Goal: Ask a question: Seek information or help from site administrators or community

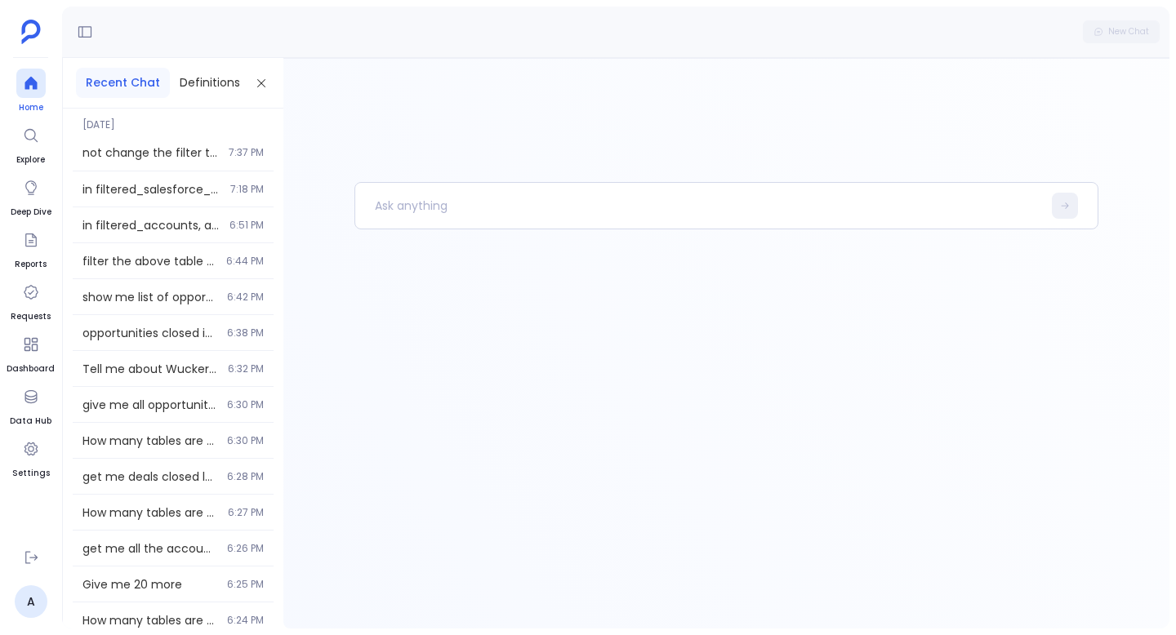
click at [22, 72] on div at bounding box center [30, 83] width 29 height 29
click at [438, 223] on p at bounding box center [698, 206] width 687 height 42
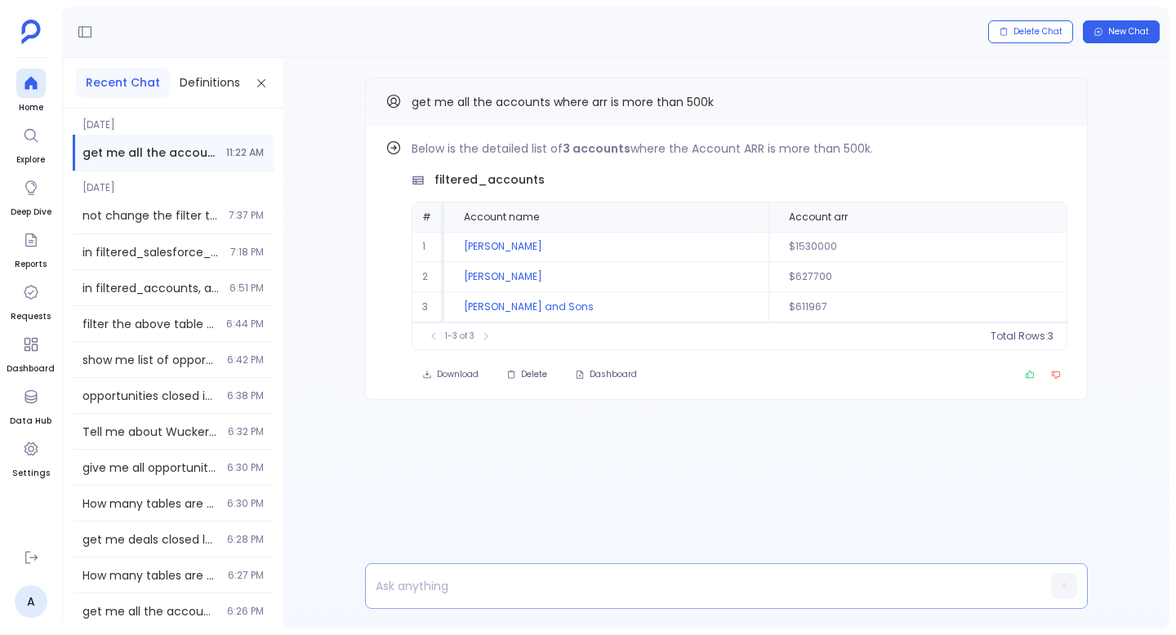
click at [442, 579] on p at bounding box center [695, 586] width 658 height 23
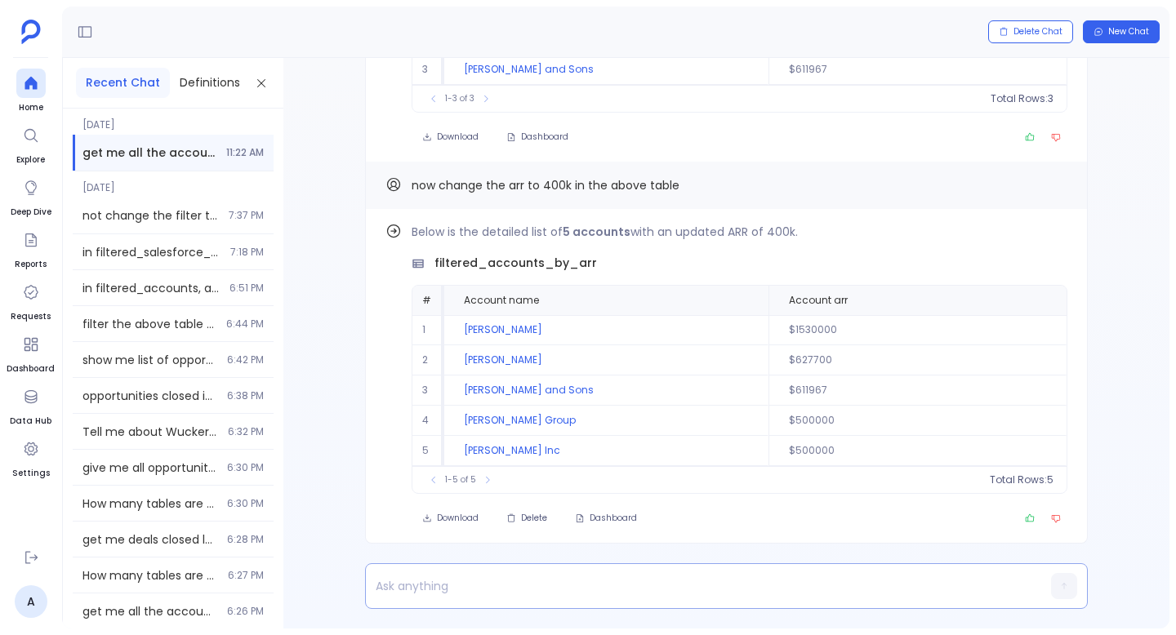
click at [449, 583] on p at bounding box center [695, 586] width 658 height 23
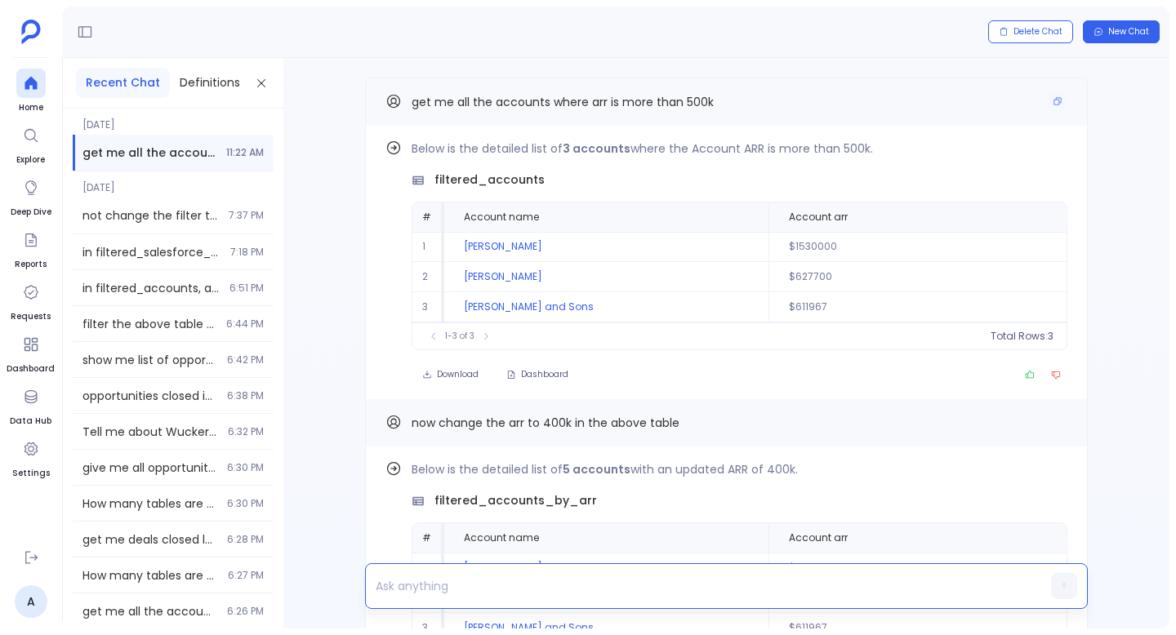
click at [598, 104] on span "get me all the accounts where arr is more than 500k" at bounding box center [562, 102] width 302 height 16
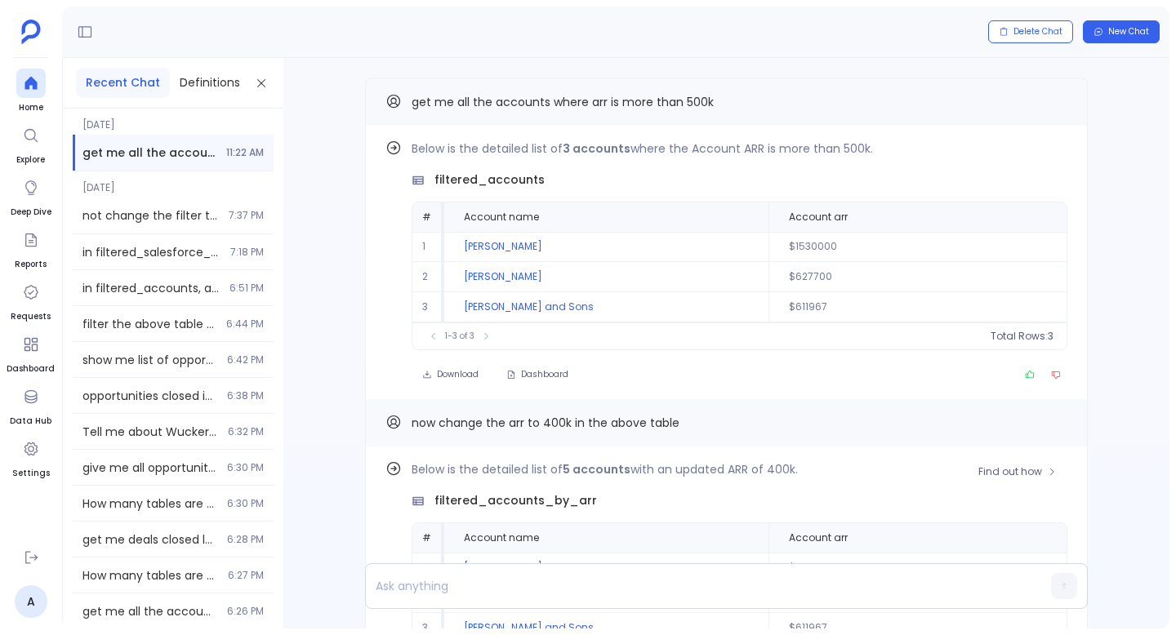
scroll to position [0, 0]
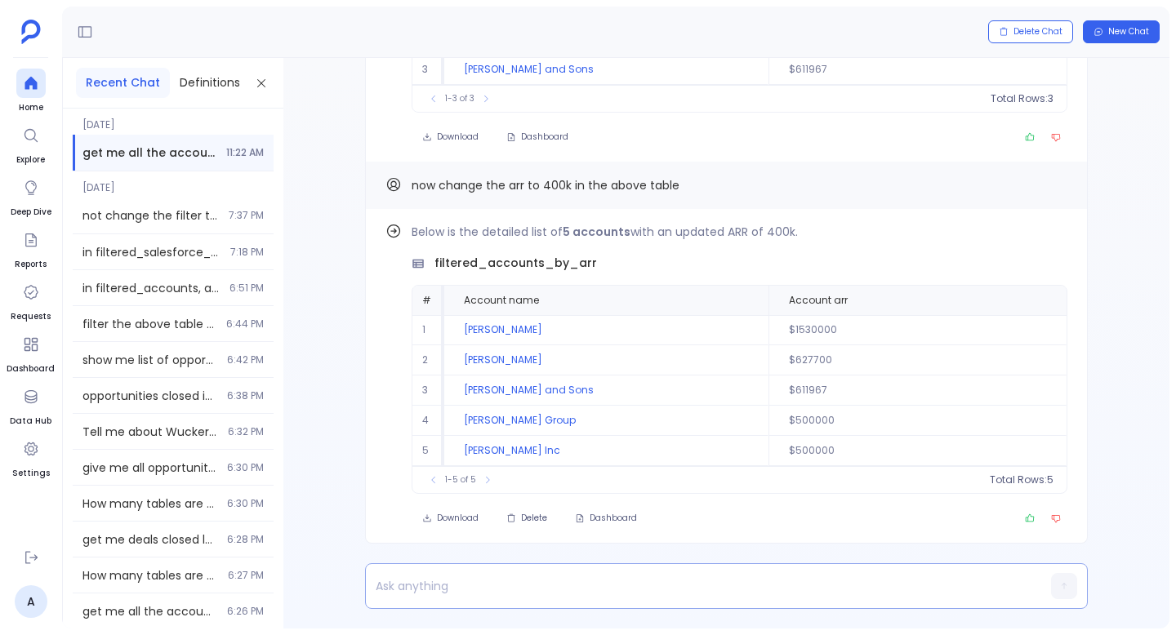
click at [512, 576] on p at bounding box center [695, 586] width 658 height 23
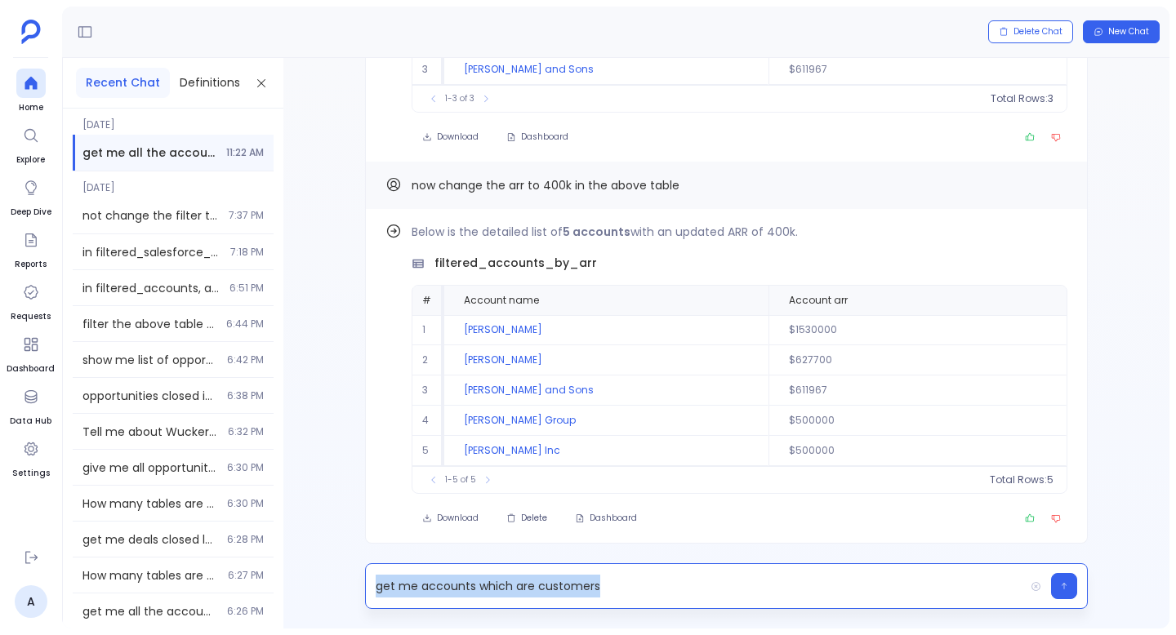
copy p "get me accounts which are customers"
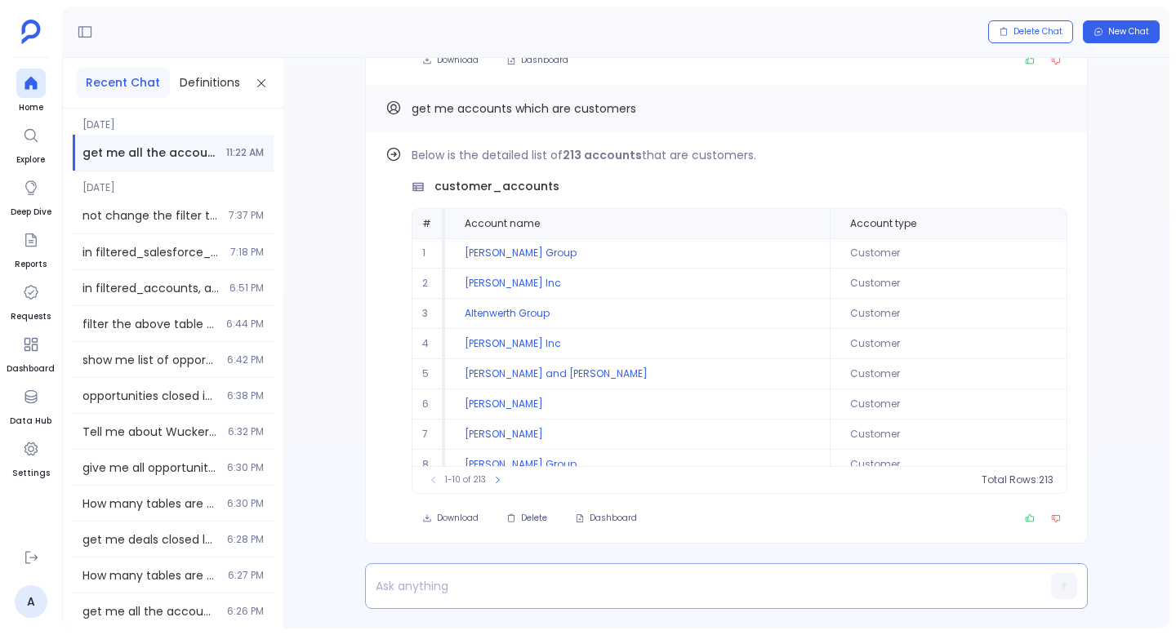
click at [432, 580] on p at bounding box center [695, 586] width 658 height 23
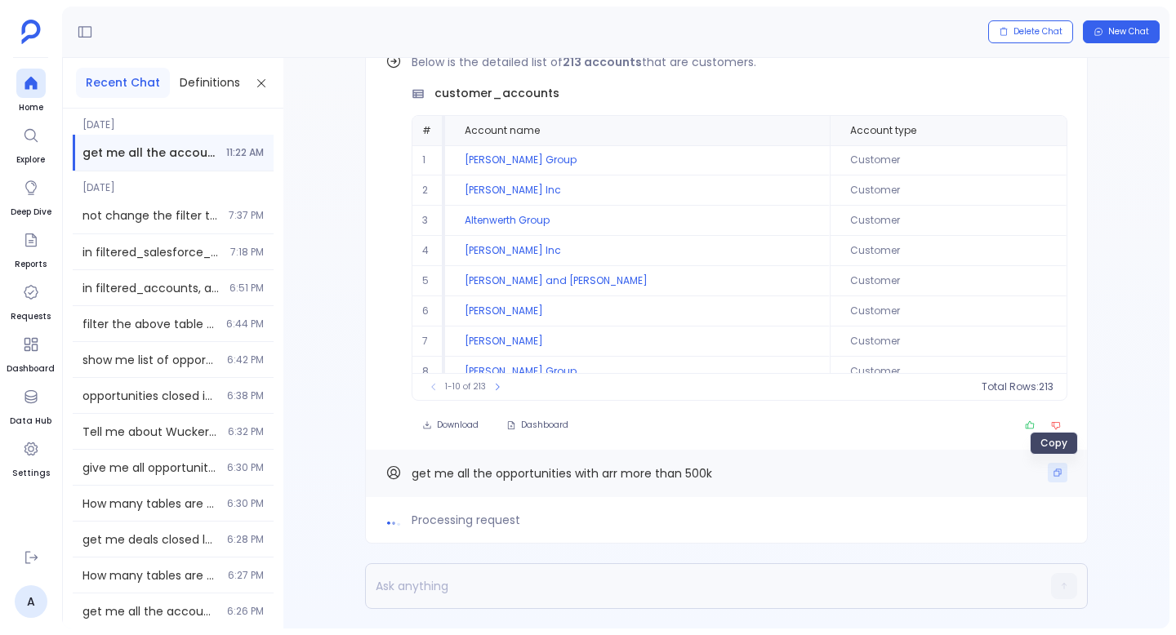
click at [1058, 469] on button "Copy" at bounding box center [1057, 473] width 20 height 20
click at [491, 474] on span "get me all the opportunities with arr more than 500k" at bounding box center [561, 473] width 300 height 16
click at [504, 514] on span "Collecting all the necessary tables and definitions to get started" at bounding box center [595, 520] width 368 height 20
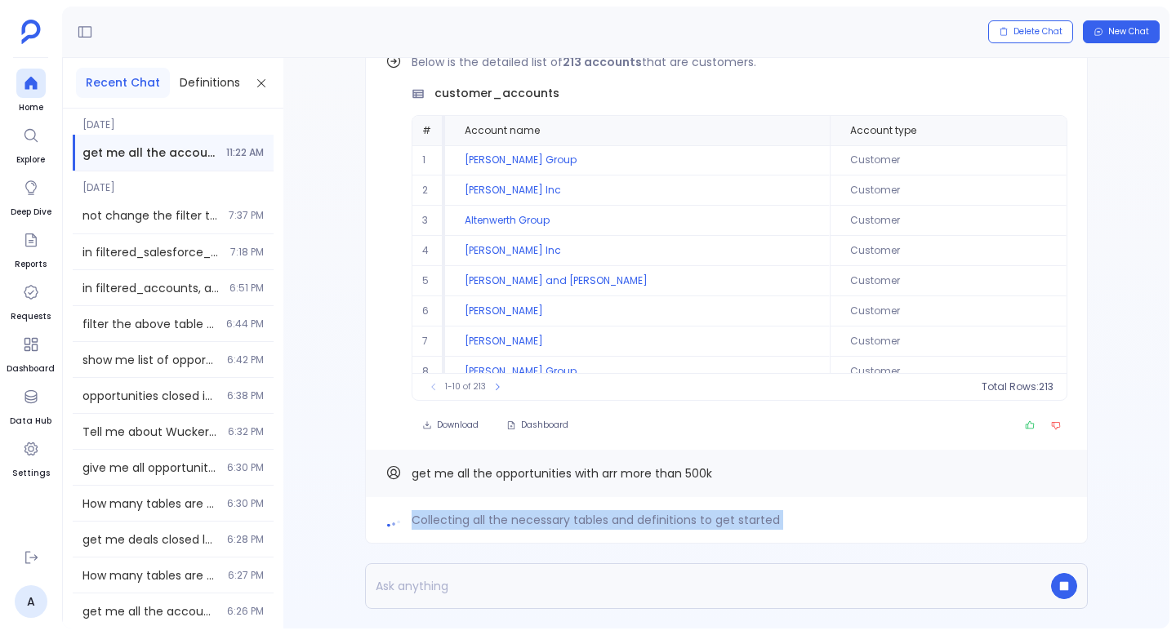
click at [504, 514] on span "Collecting all the necessary tables and definitions to get started" at bounding box center [595, 520] width 368 height 20
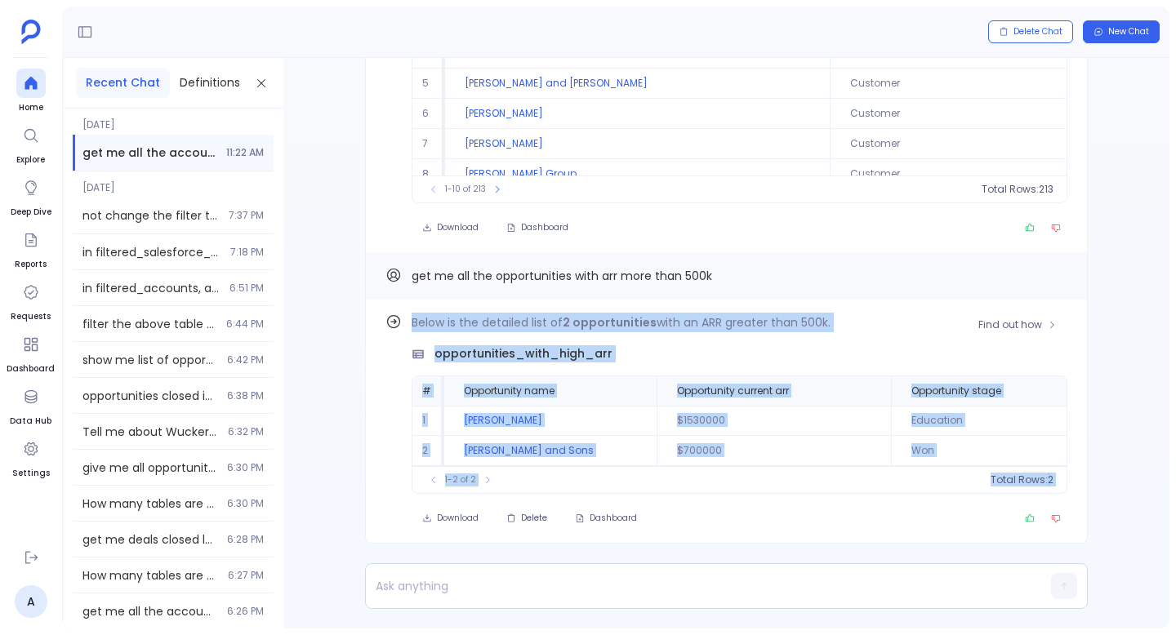
click at [361, 544] on div "Find out how Below is the detailed list of 2 opportunities with an ARR greater …" at bounding box center [726, 343] width 886 height 571
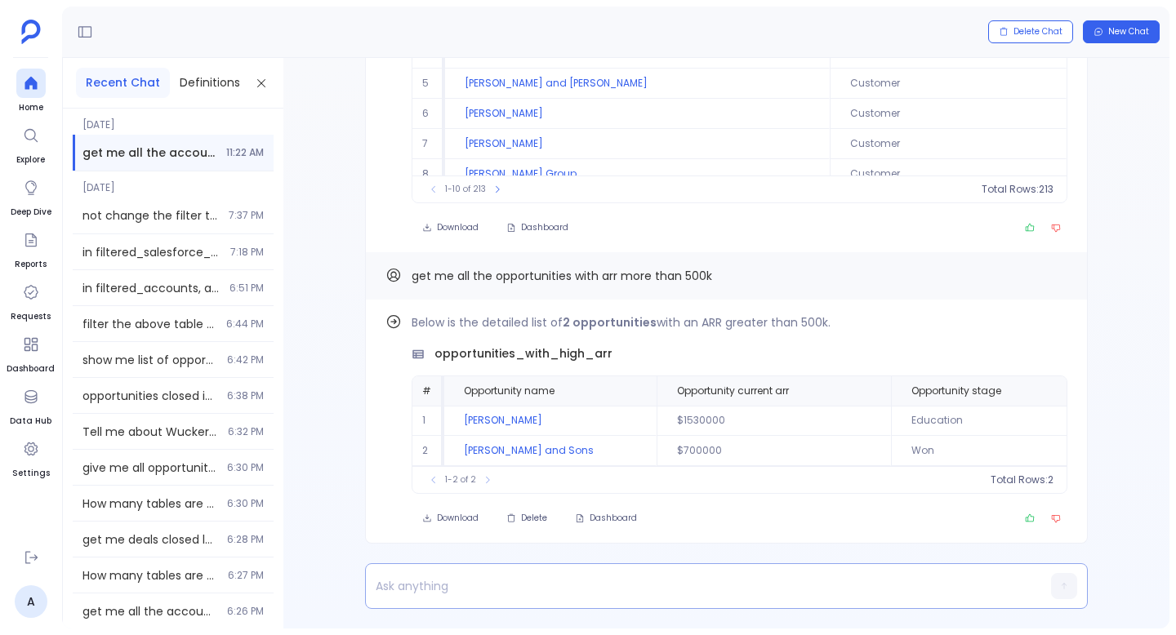
click at [495, 576] on p at bounding box center [695, 586] width 658 height 23
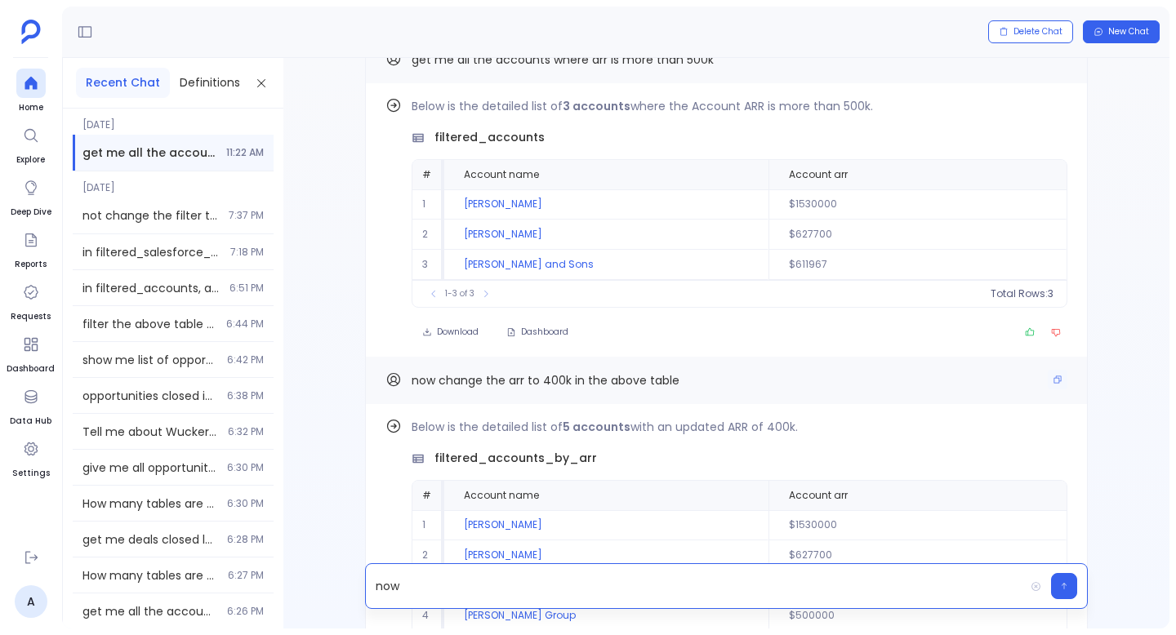
scroll to position [-935, 0]
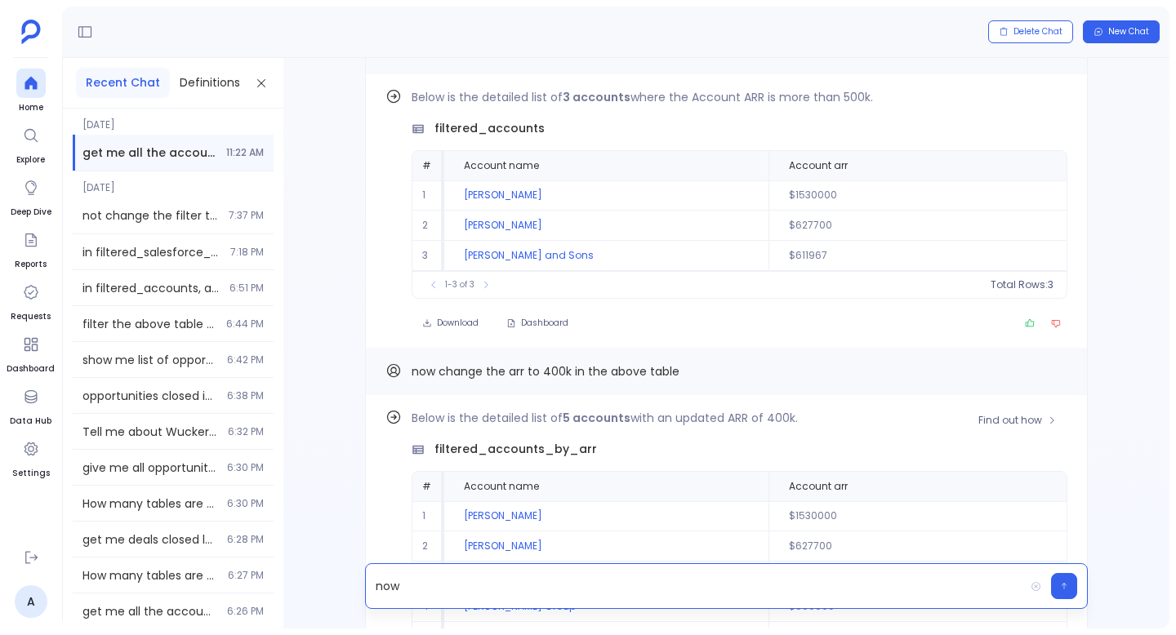
click at [446, 444] on span "filtered_accounts_by_arr" at bounding box center [515, 449] width 162 height 17
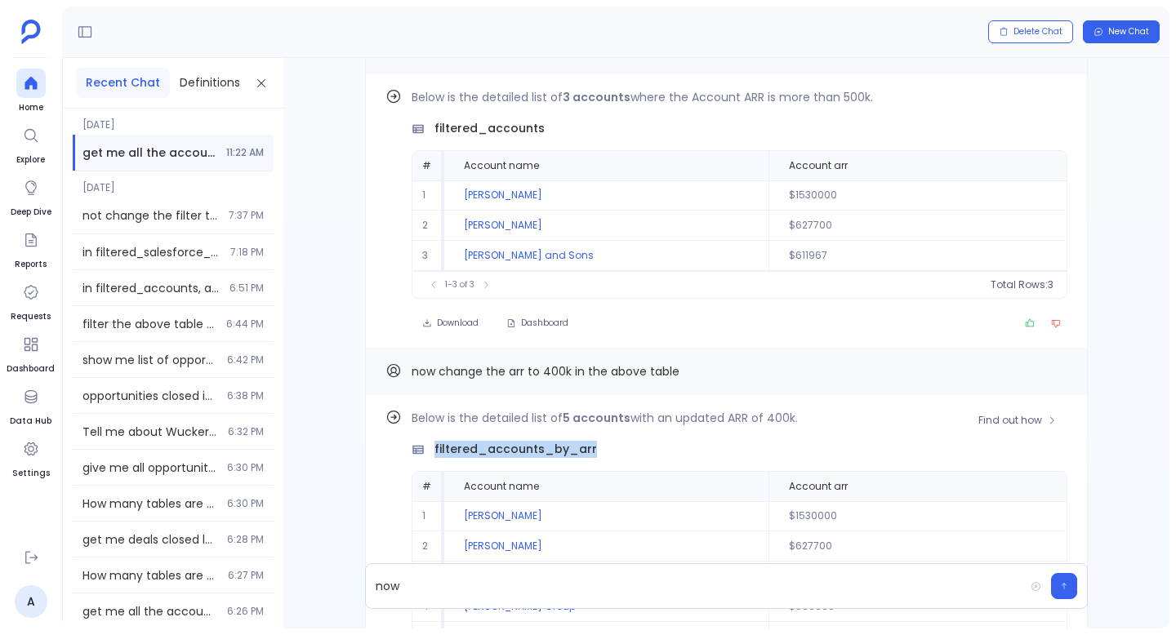
click at [446, 444] on span "filtered_accounts_by_arr" at bounding box center [515, 449] width 162 height 17
copy span "filtered_accounts_by_arr"
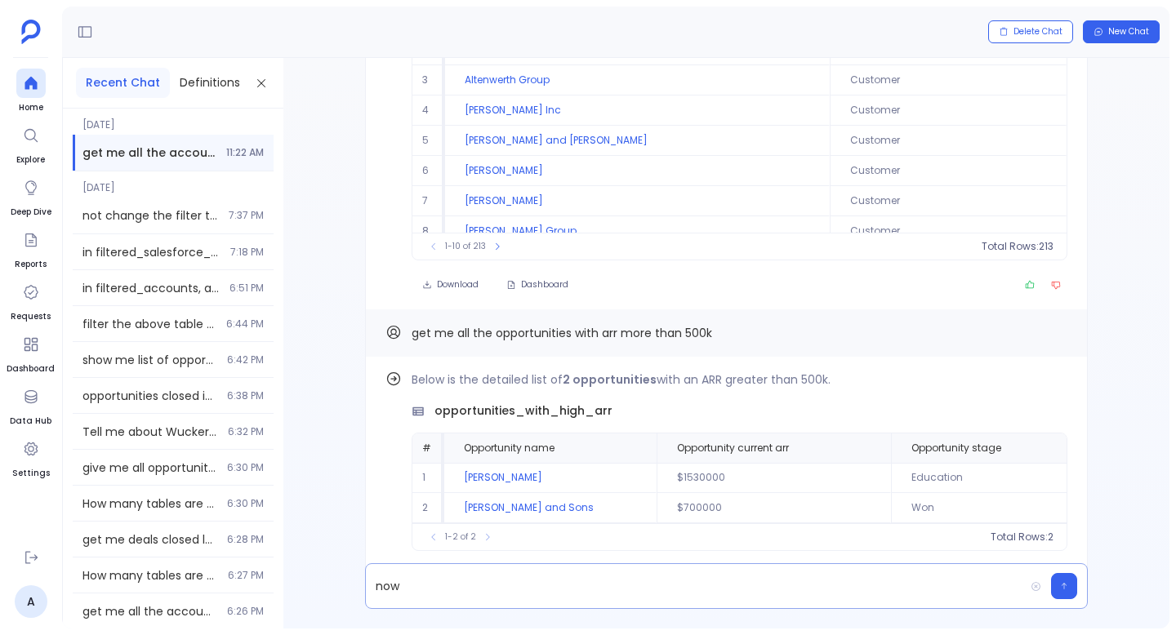
click at [433, 586] on p "now" at bounding box center [695, 586] width 658 height 23
click at [402, 590] on p "now filtered_accounts_by_arr" at bounding box center [695, 586] width 658 height 23
click at [620, 584] on p "now to the filtered_accounts_by_arr" at bounding box center [695, 586] width 658 height 23
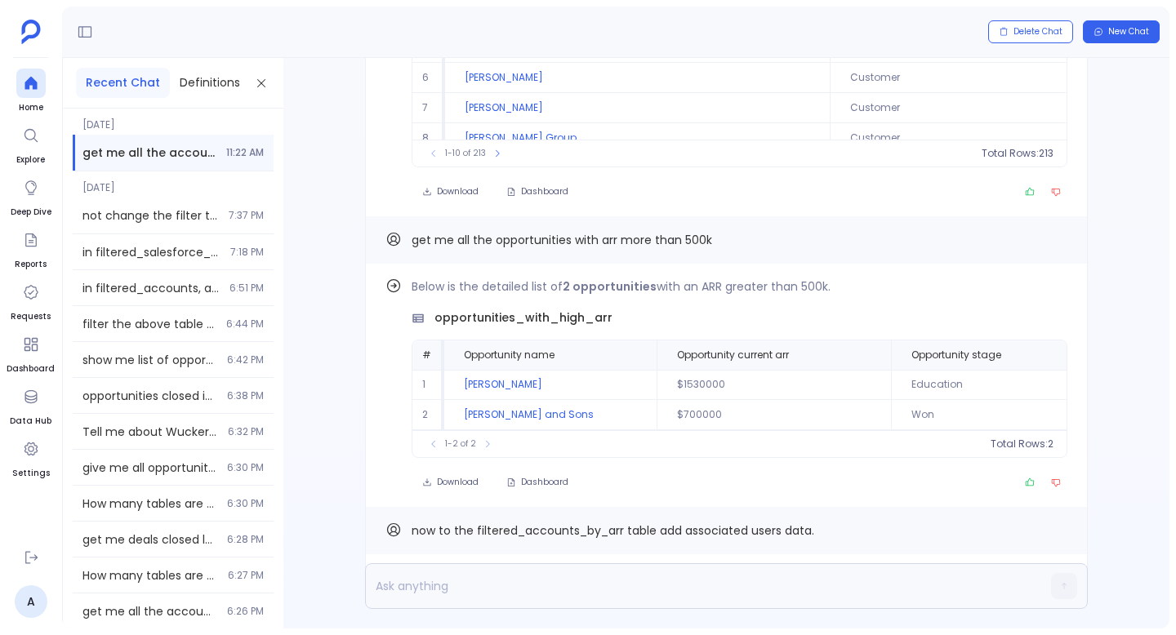
scroll to position [0, 0]
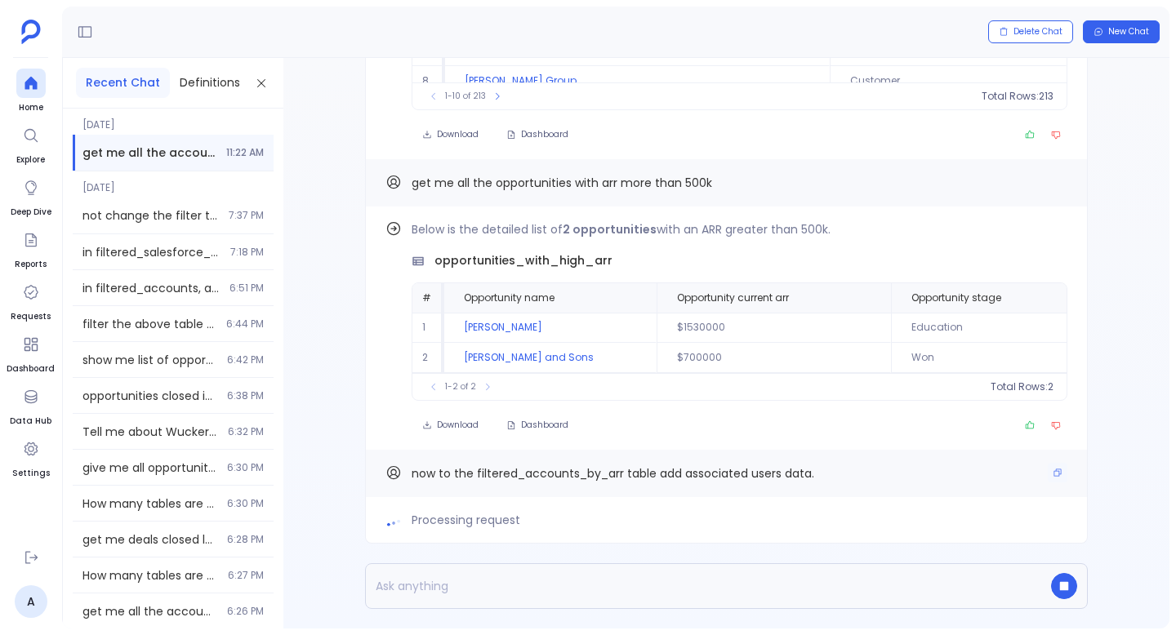
click at [589, 468] on span "now to the filtered_accounts_by_arr table add associated users data." at bounding box center [612, 473] width 402 height 16
click at [1057, 475] on icon "Copy" at bounding box center [1057, 473] width 10 height 10
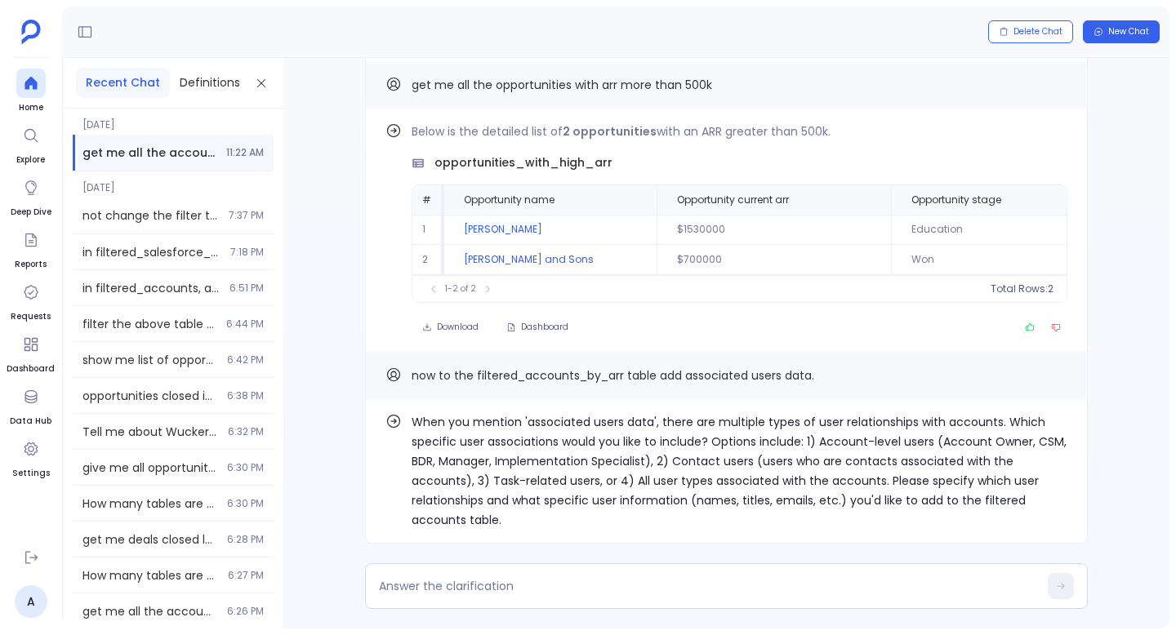
click at [1046, 433] on p "When you mention 'associated users data', there are multiple types of user rela…" at bounding box center [739, 471] width 656 height 118
copy p "CSM"
click at [545, 586] on textarea at bounding box center [708, 586] width 659 height 16
type textarea "CSM"
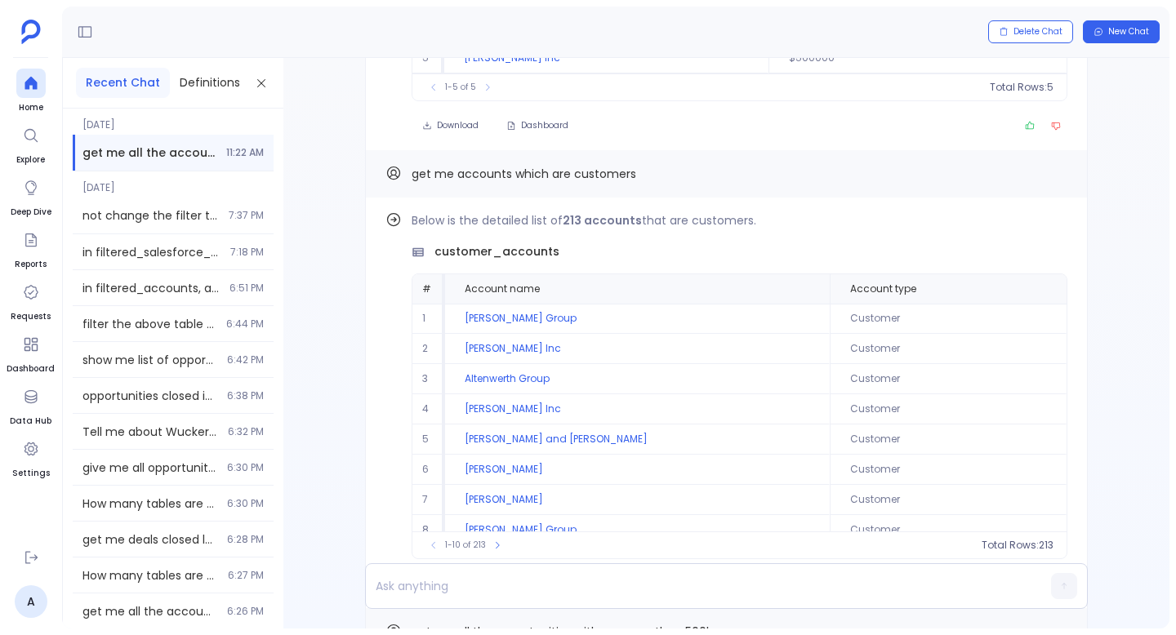
scroll to position [-759, 0]
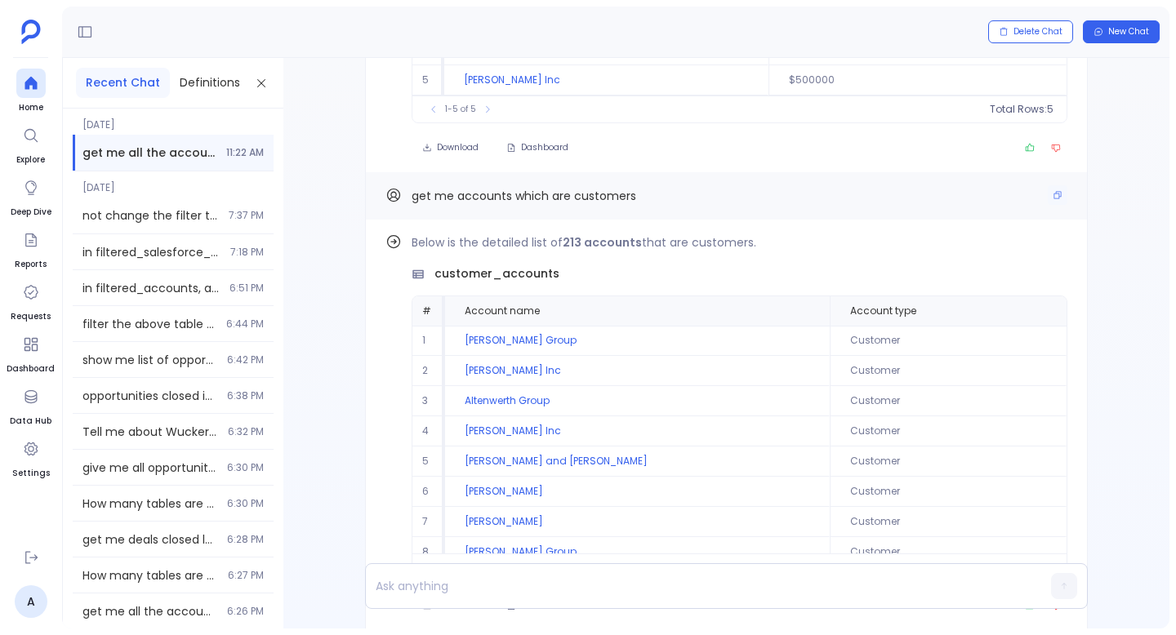
click at [545, 188] on span "get me accounts which are customers" at bounding box center [523, 196] width 225 height 16
click at [25, 76] on icon at bounding box center [31, 83] width 16 height 16
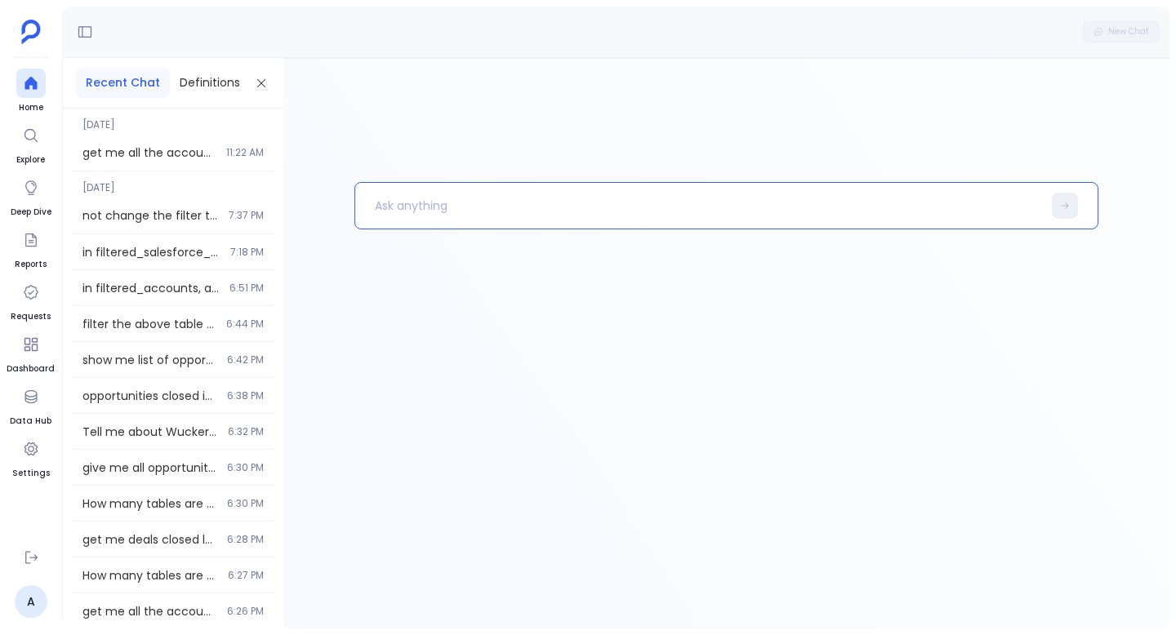
click at [490, 197] on p at bounding box center [698, 206] width 687 height 42
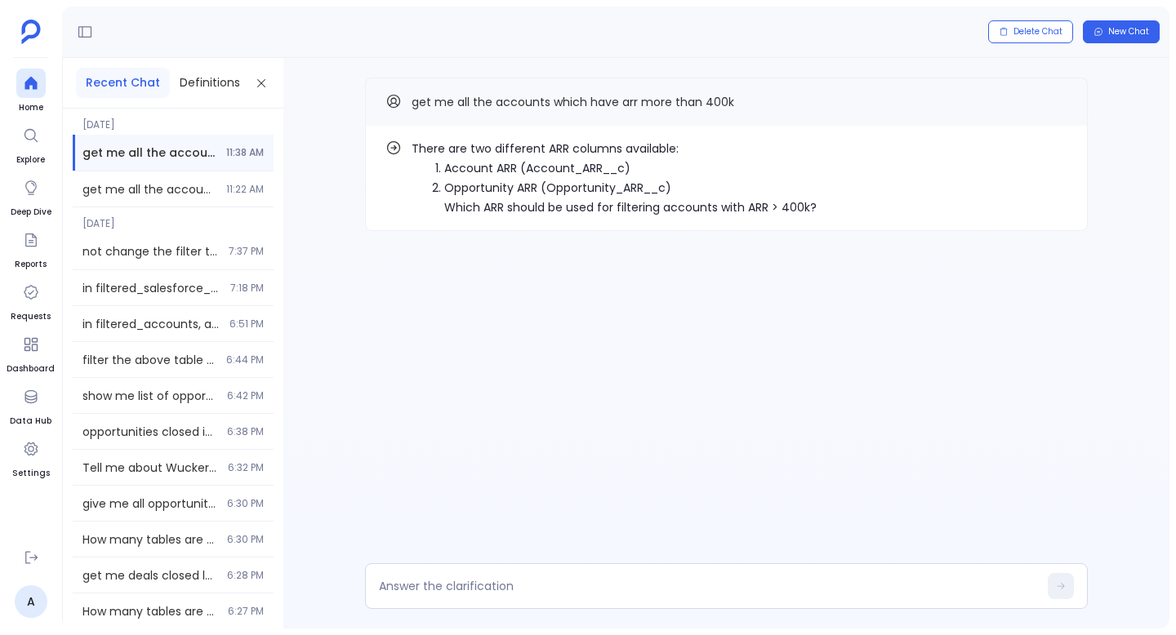
click at [469, 160] on li "Account ARR (Account_ARR__c)" at bounding box center [630, 168] width 372 height 20
drag, startPoint x: 469, startPoint y: 160, endPoint x: 497, endPoint y: 160, distance: 28.6
click at [497, 160] on li "Account ARR (Account_ARR__c)" at bounding box center [630, 168] width 372 height 20
copy li "Account ARR"
click at [505, 163] on li "Account ARR (Account_ARR__c)" at bounding box center [630, 168] width 372 height 20
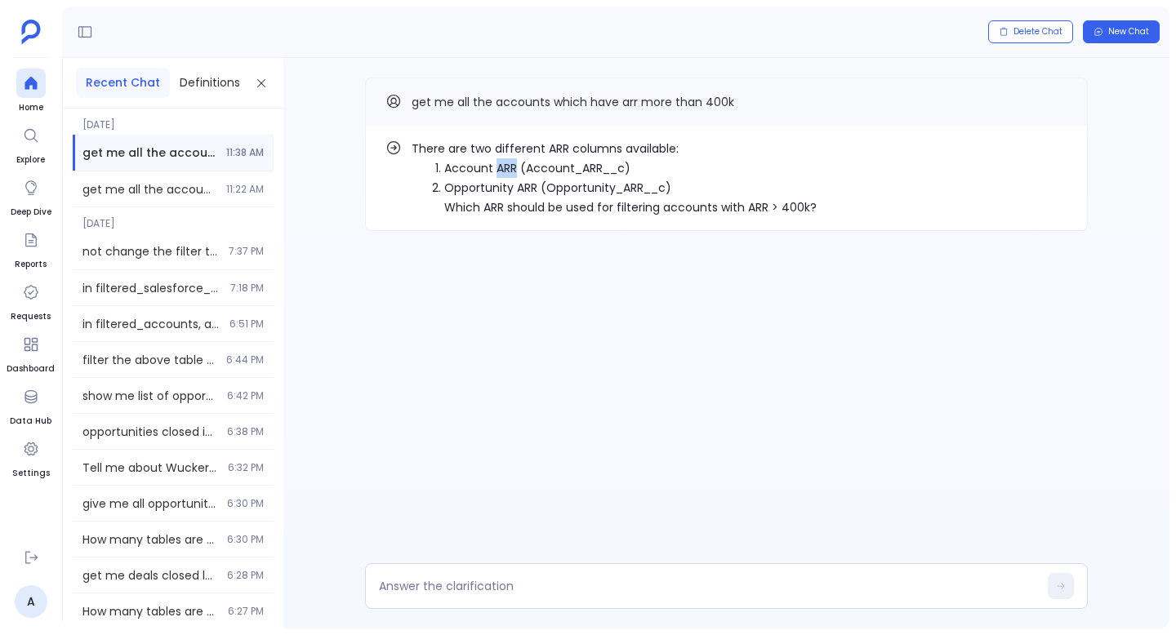
click at [505, 163] on li "Account ARR (Account_ARR__c)" at bounding box center [630, 168] width 372 height 20
click at [462, 170] on li "Account ARR (Account_ARR__c)" at bounding box center [630, 168] width 372 height 20
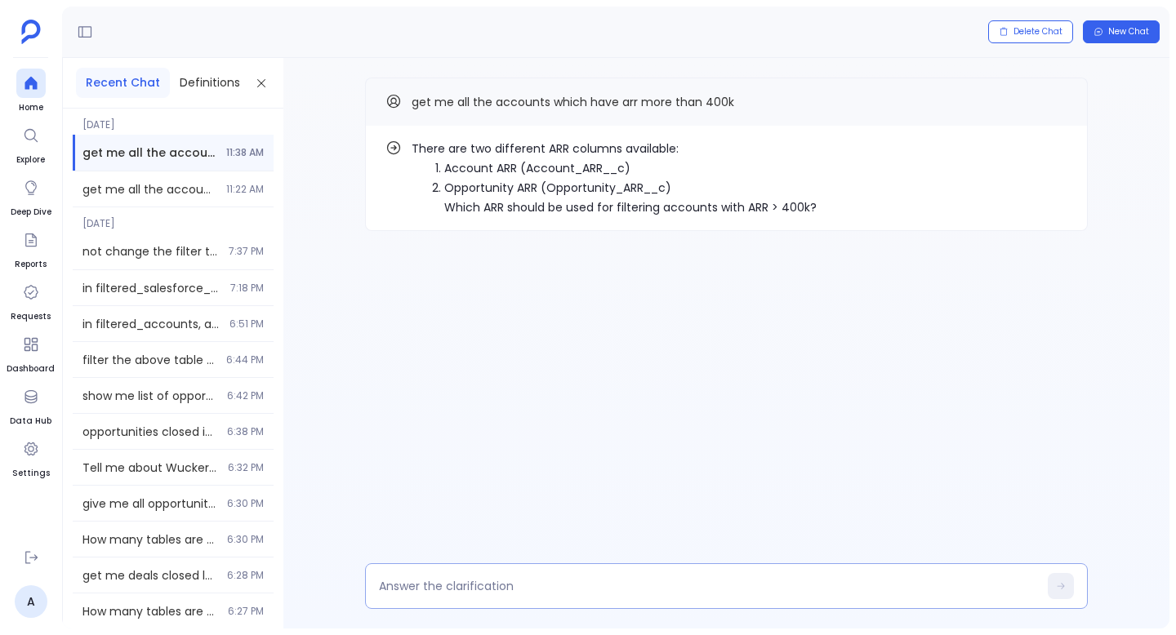
click at [502, 582] on textarea at bounding box center [708, 586] width 659 height 16
type textarea "Account ARR (Account_ARR__c)"
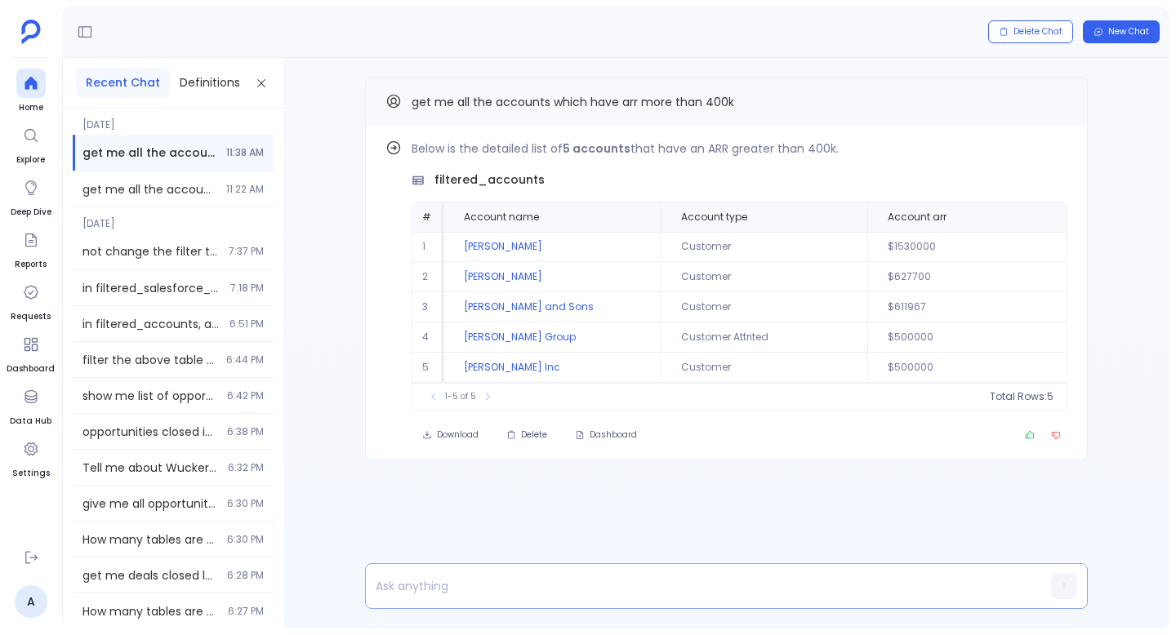
click at [482, 587] on p at bounding box center [695, 586] width 658 height 23
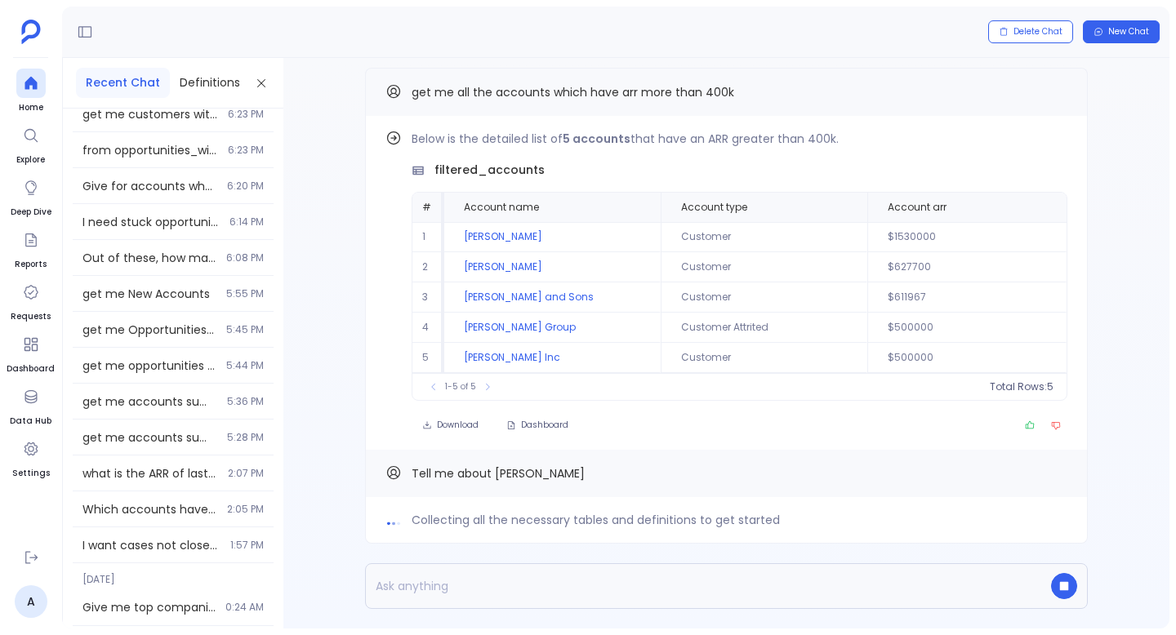
scroll to position [3058, 0]
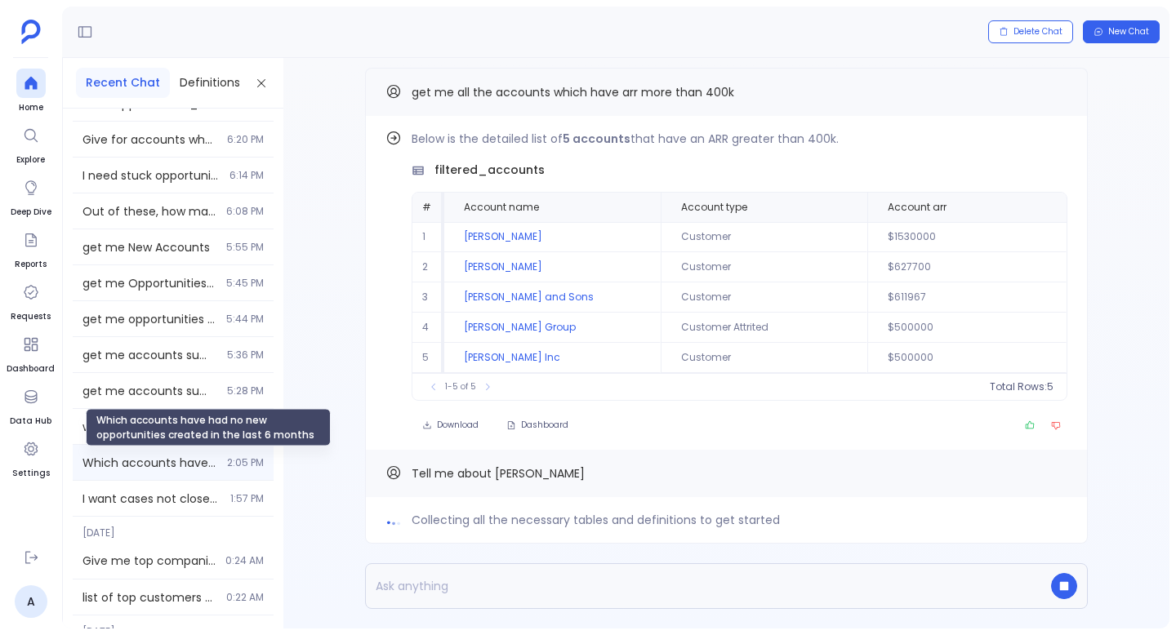
click at [139, 466] on span "Which accounts have had no new opportunities created in the last 6 months" at bounding box center [149, 463] width 135 height 16
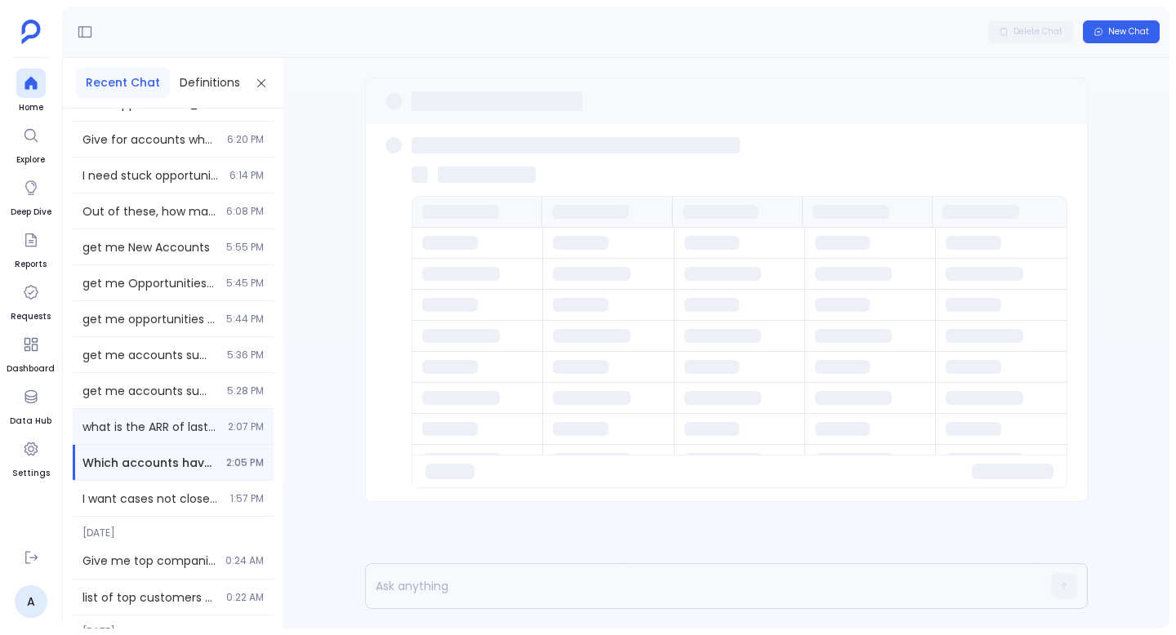
click at [151, 421] on span "what is the ARR of last 10 opportunities." at bounding box center [150, 427] width 136 height 16
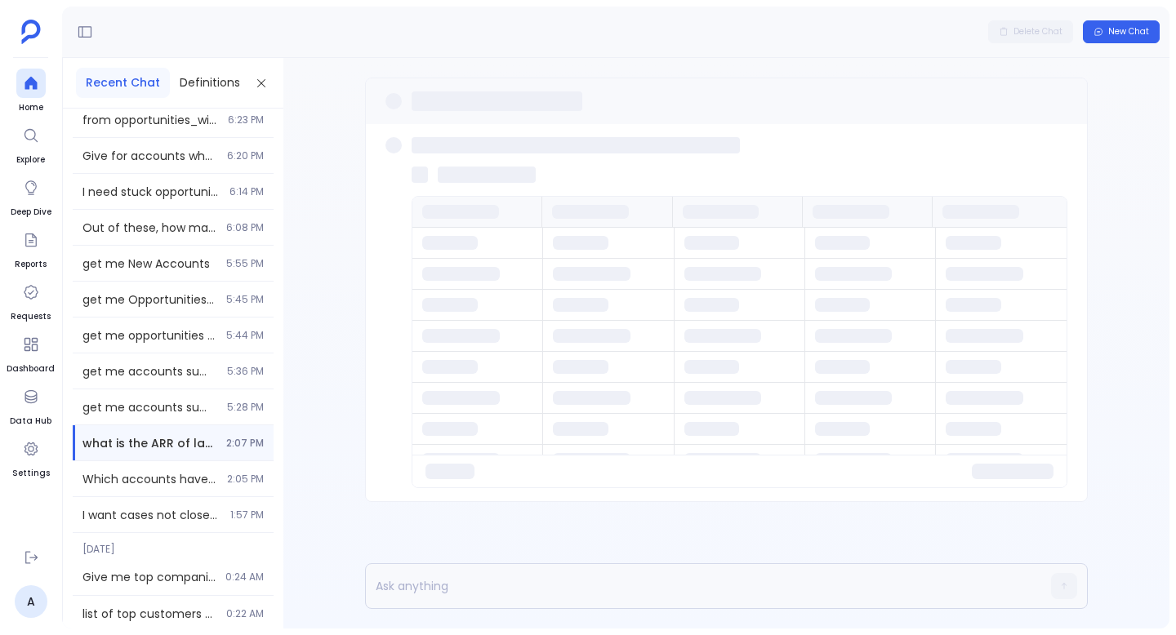
scroll to position [3030, 0]
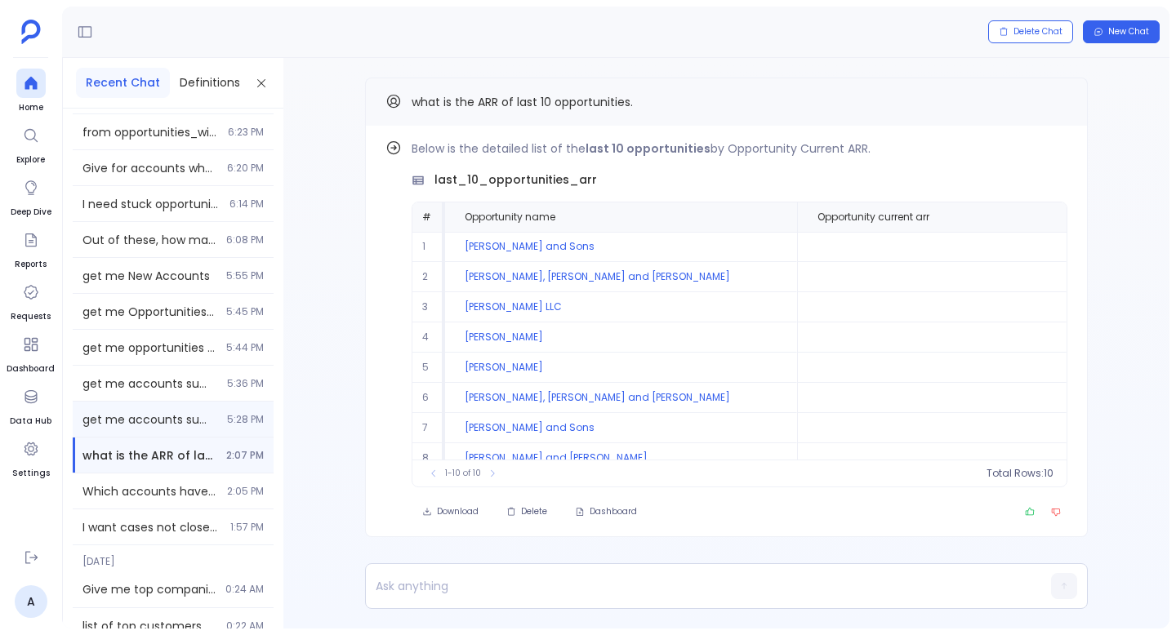
click at [155, 424] on span "get me accounts summary" at bounding box center [149, 419] width 135 height 16
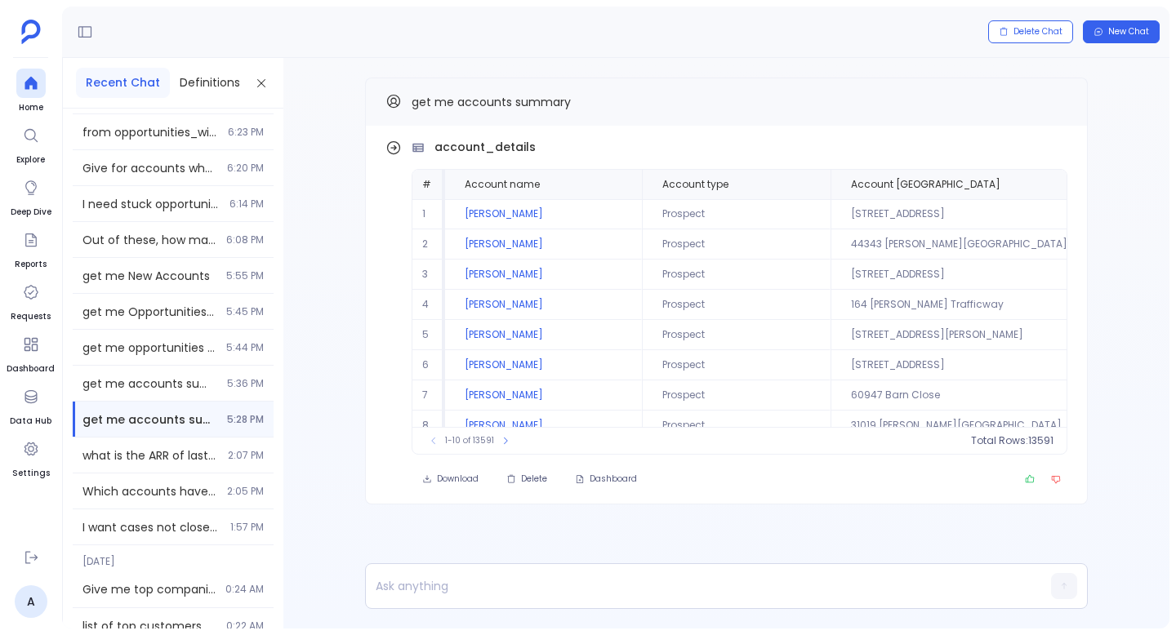
scroll to position [2994, 0]
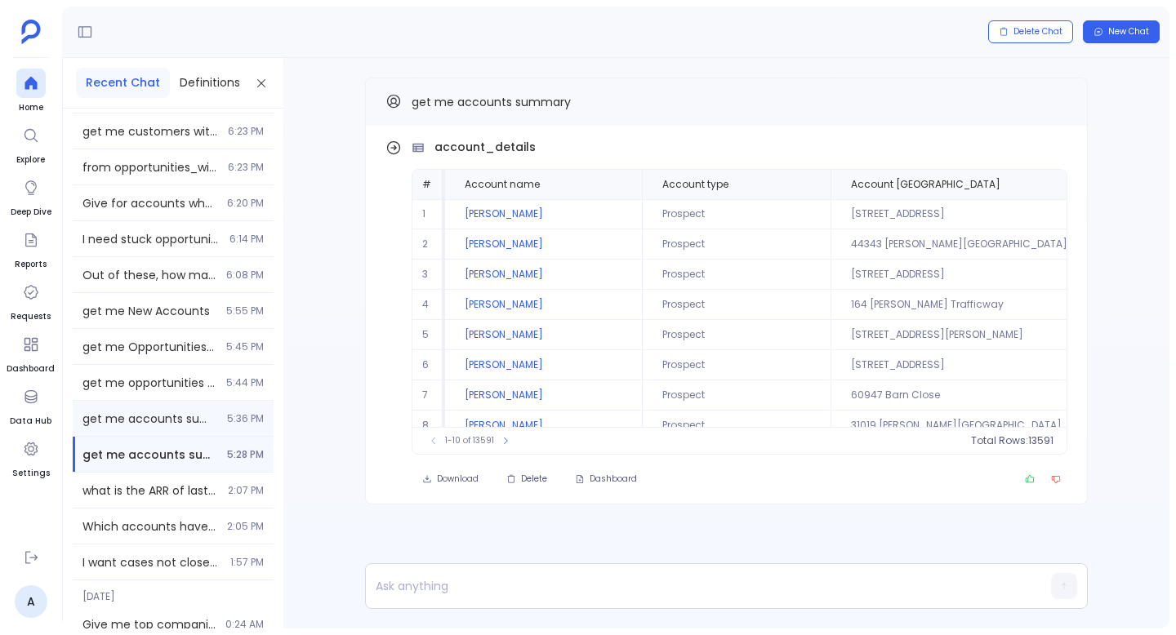
click at [163, 402] on div "get me accounts summary 5:36 PM" at bounding box center [173, 418] width 201 height 35
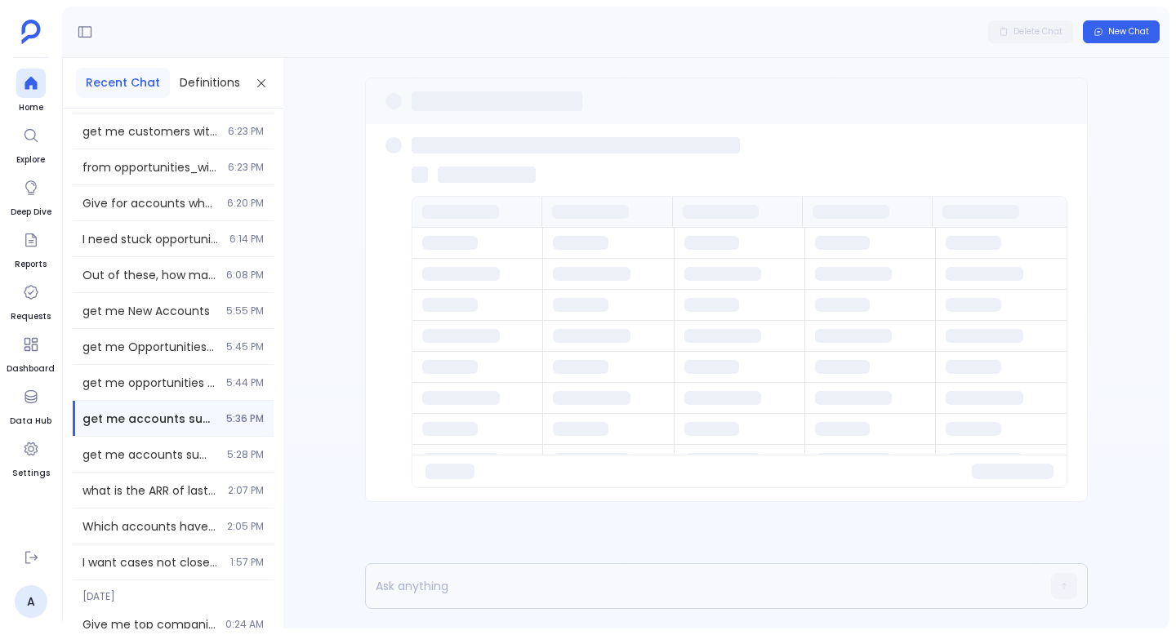
scroll to position [2932, 0]
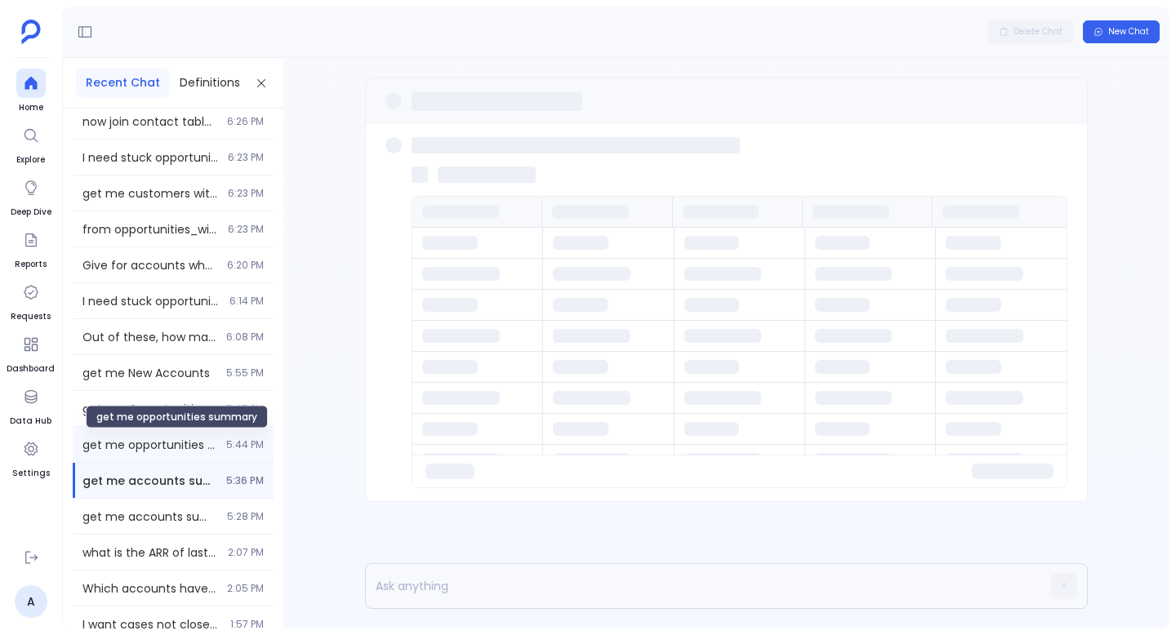
click at [167, 441] on span "get me opportunities summary" at bounding box center [149, 445] width 134 height 16
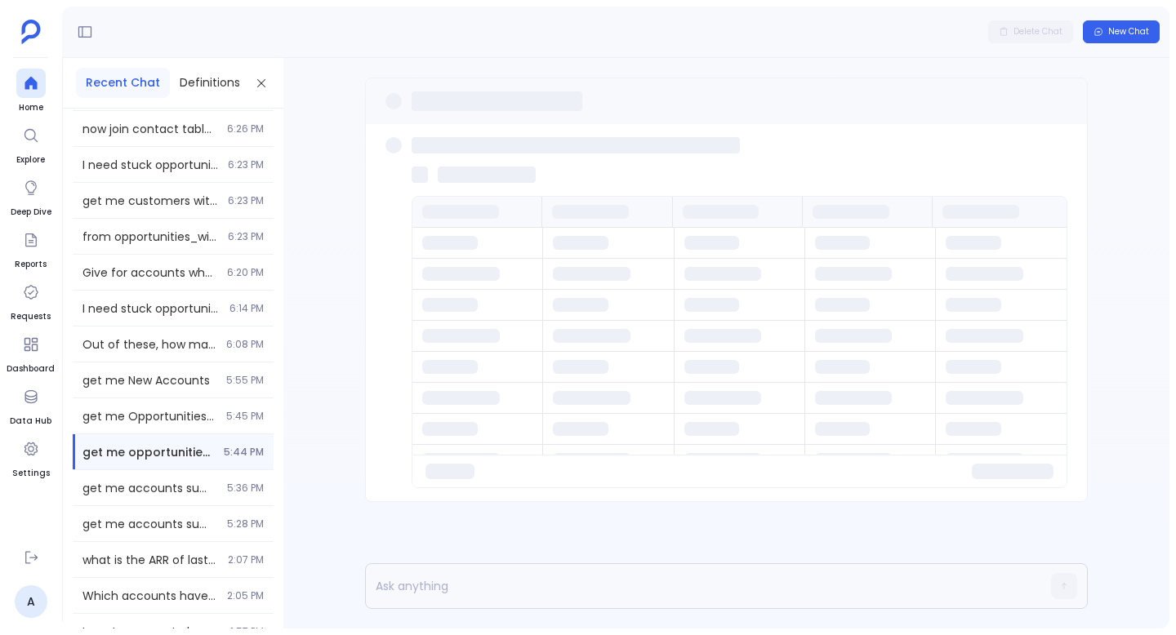
scroll to position [2922, 0]
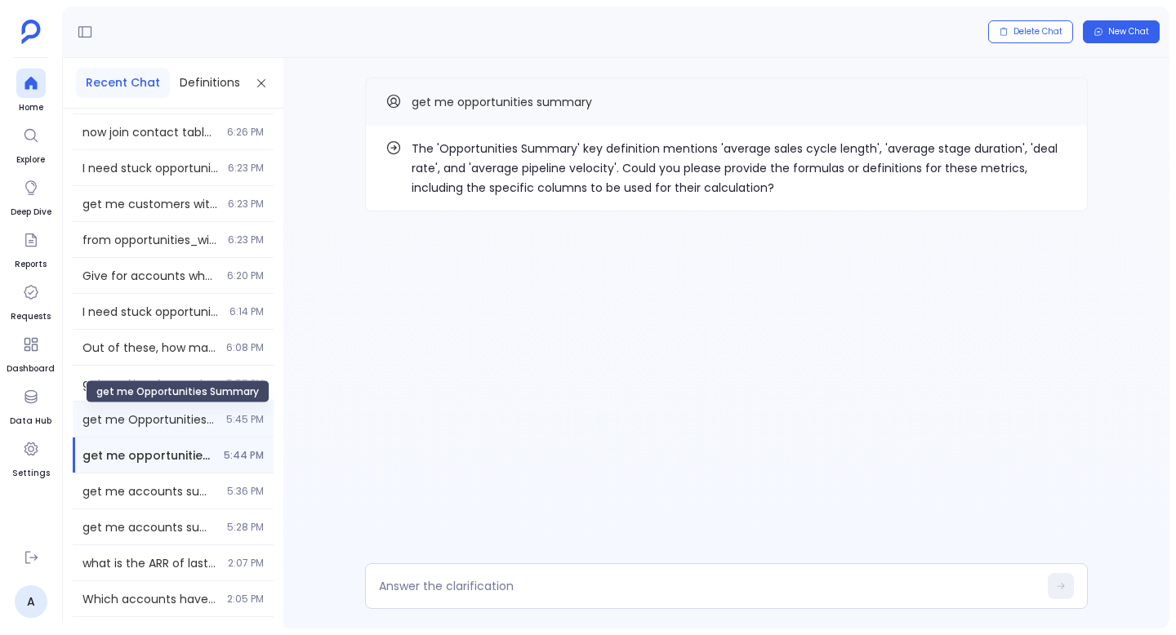
click at [176, 425] on span "get me Opportunities Summary" at bounding box center [149, 419] width 134 height 16
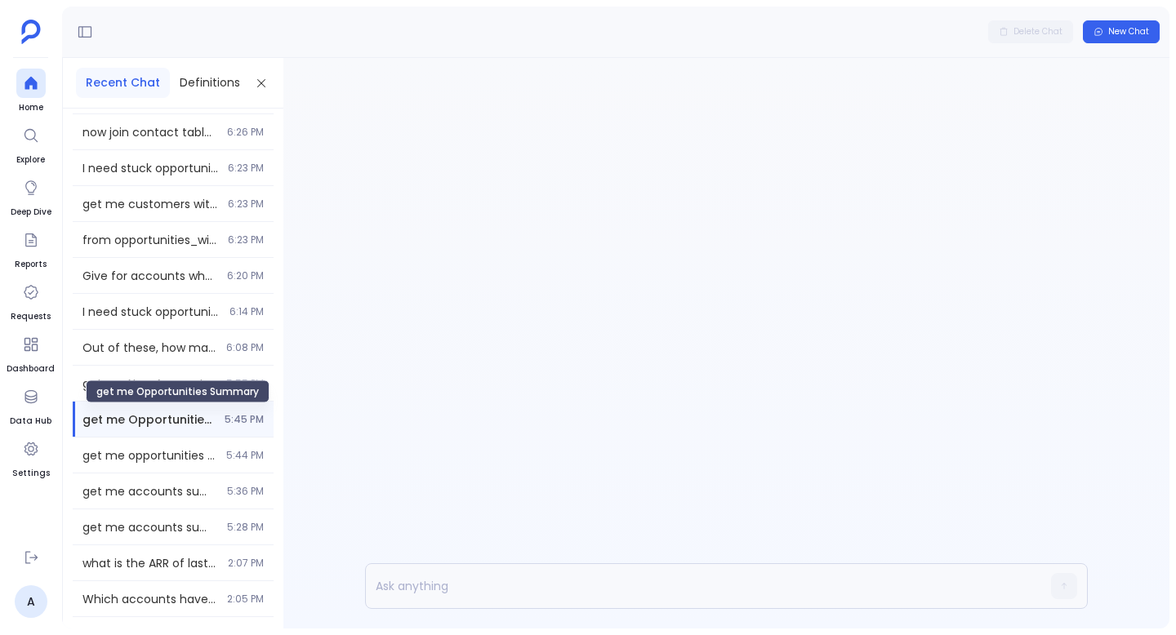
scroll to position [2886, 0]
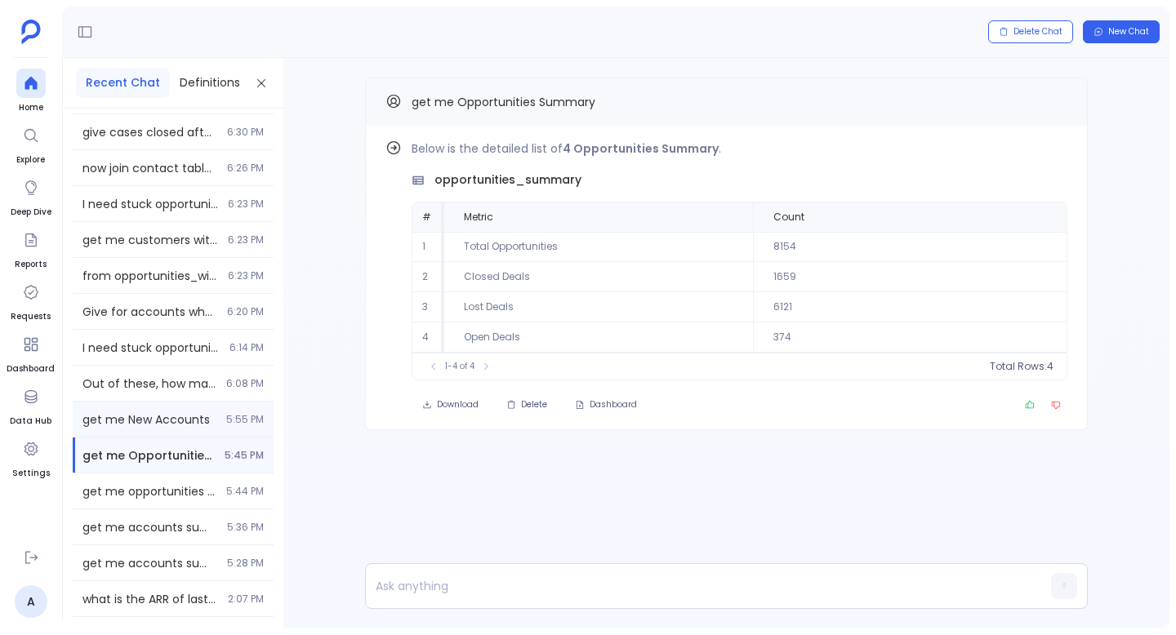
click at [176, 419] on span "get me New Accounts" at bounding box center [149, 419] width 134 height 16
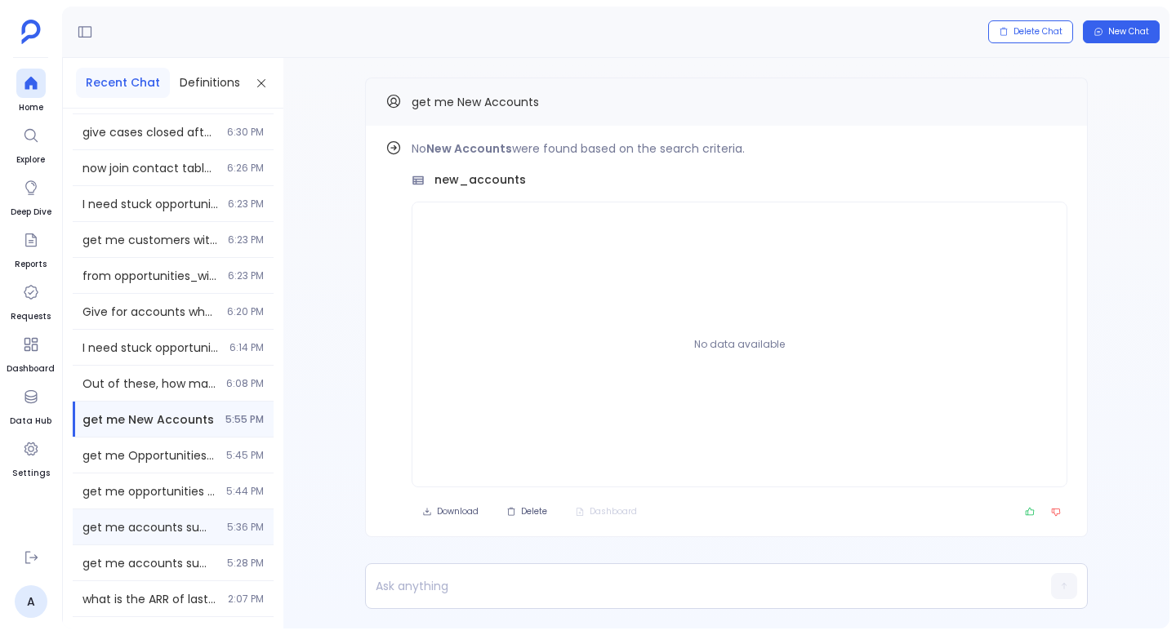
scroll to position [2857, 0]
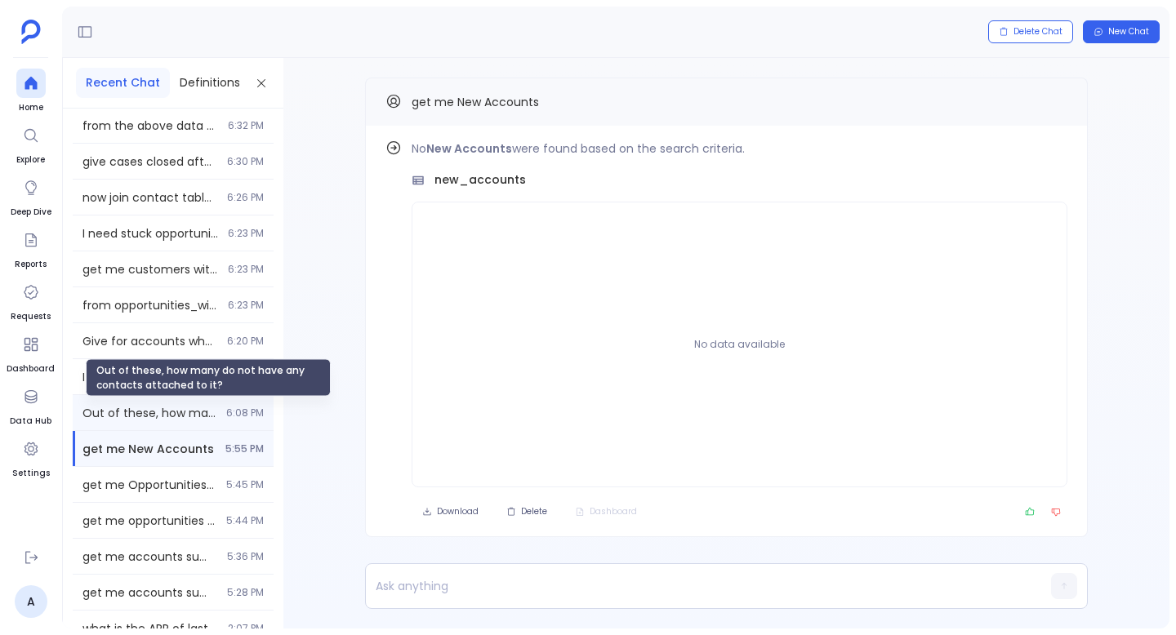
click at [180, 416] on span "Out of these, how many do not have any contacts attached to it?" at bounding box center [149, 413] width 134 height 16
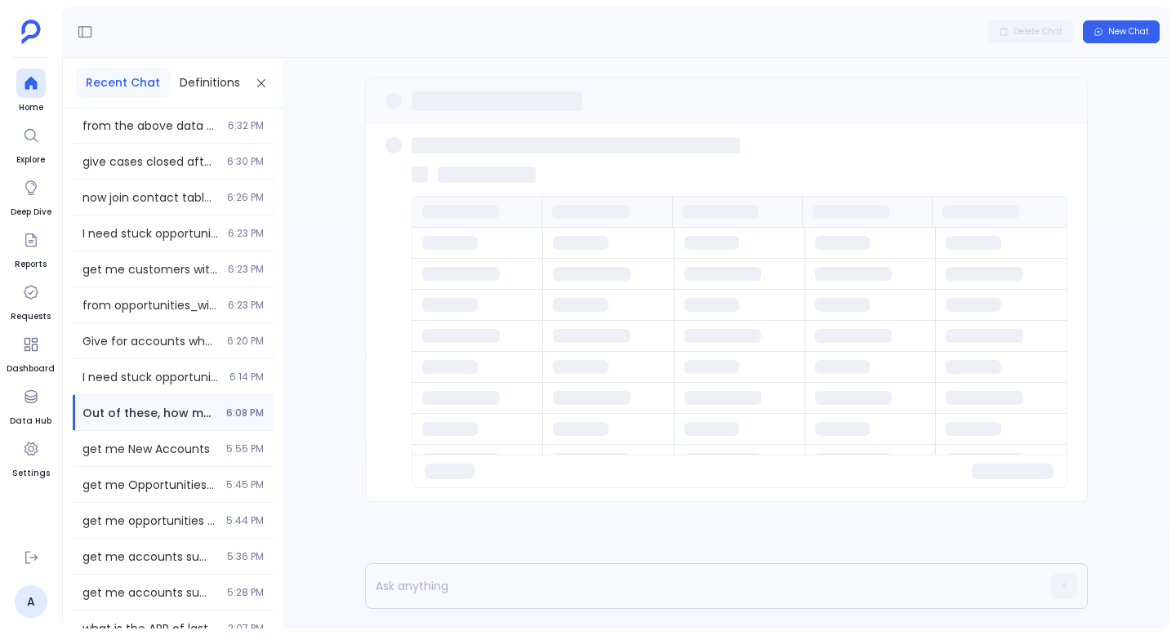
scroll to position [2815, 0]
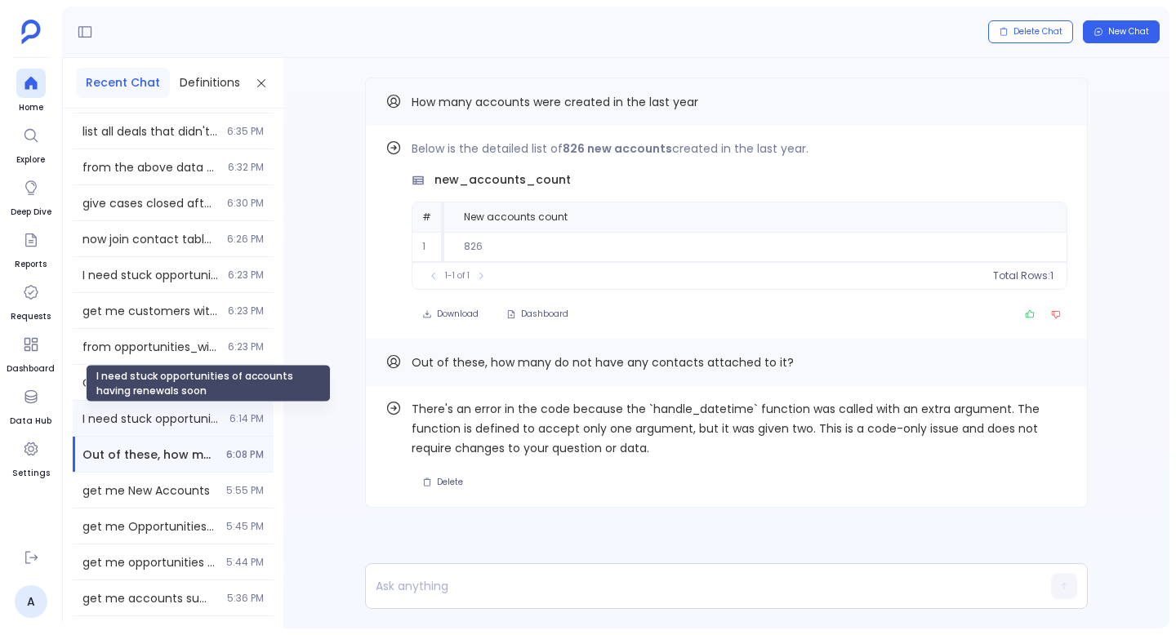
click at [179, 426] on span "I need stuck opportunities of accounts having renewals soon" at bounding box center [150, 419] width 137 height 16
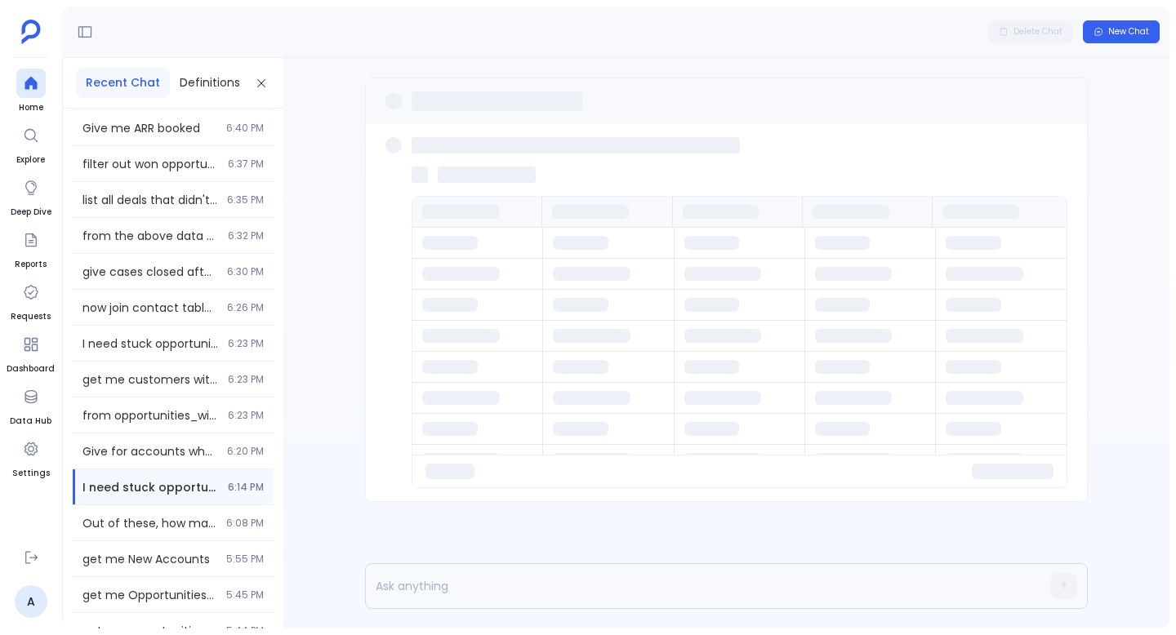
scroll to position [2741, 0]
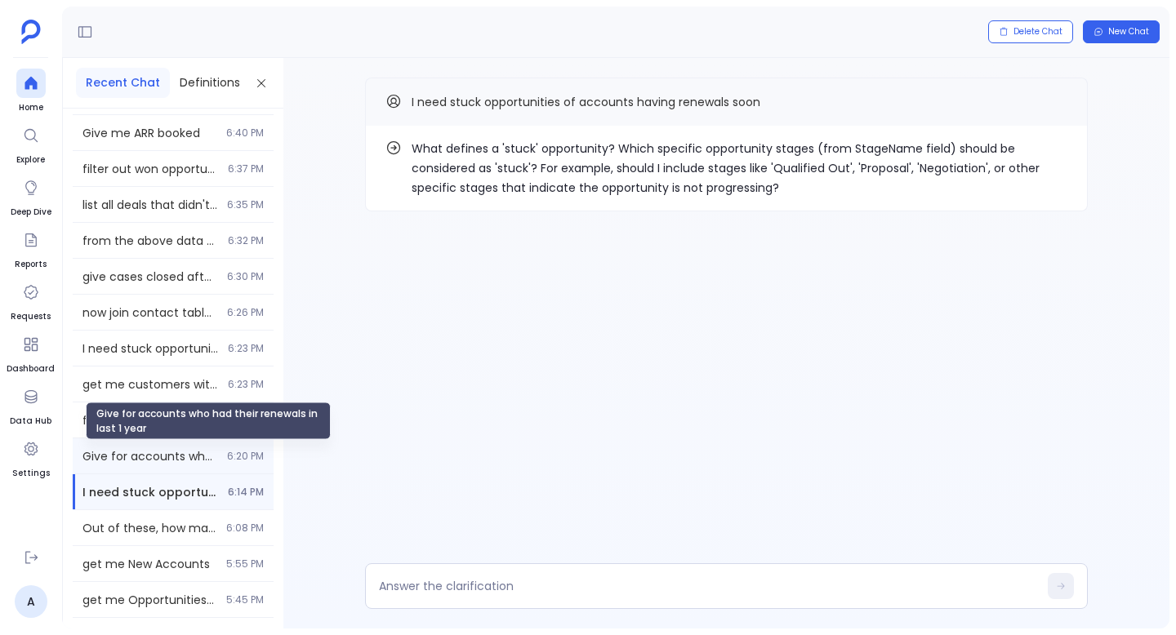
click at [162, 457] on span "Give for accounts who had their renewals in last 1 year" at bounding box center [149, 456] width 135 height 16
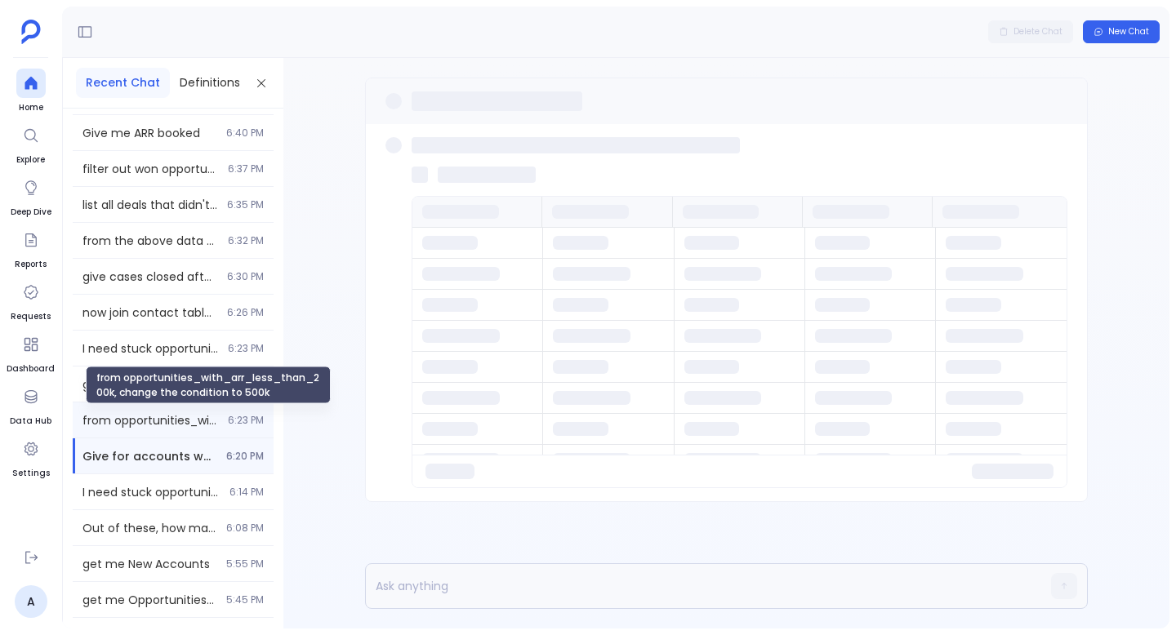
click at [167, 424] on span "from opportunities_with_arr_less_than_200k, change the condition to 500k" at bounding box center [150, 420] width 136 height 16
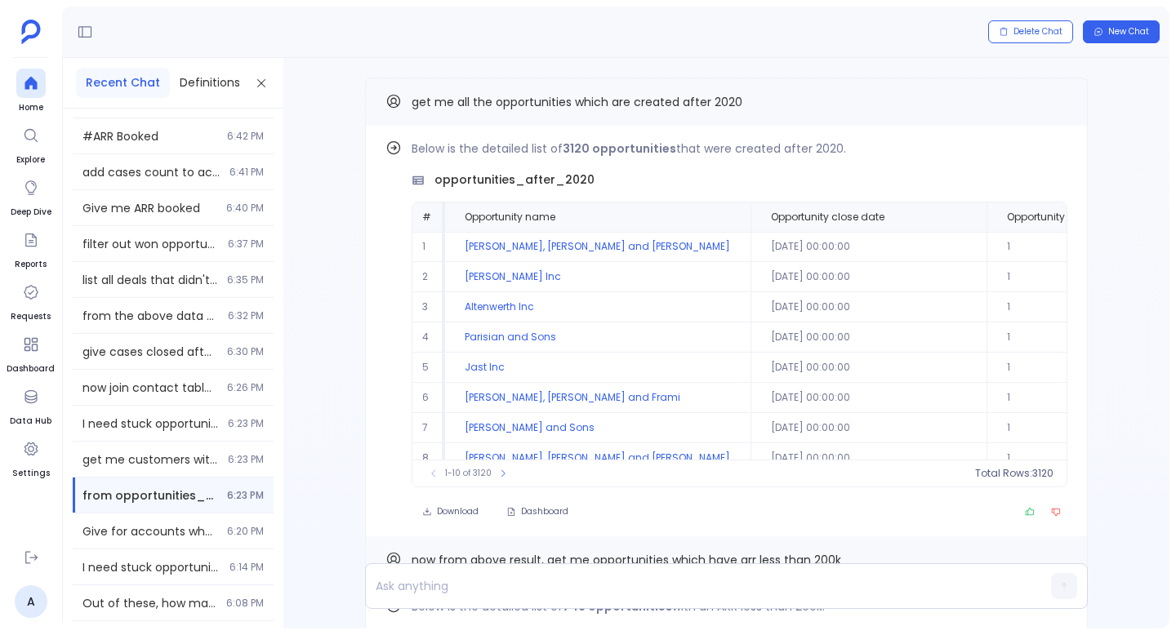
scroll to position [2660, 0]
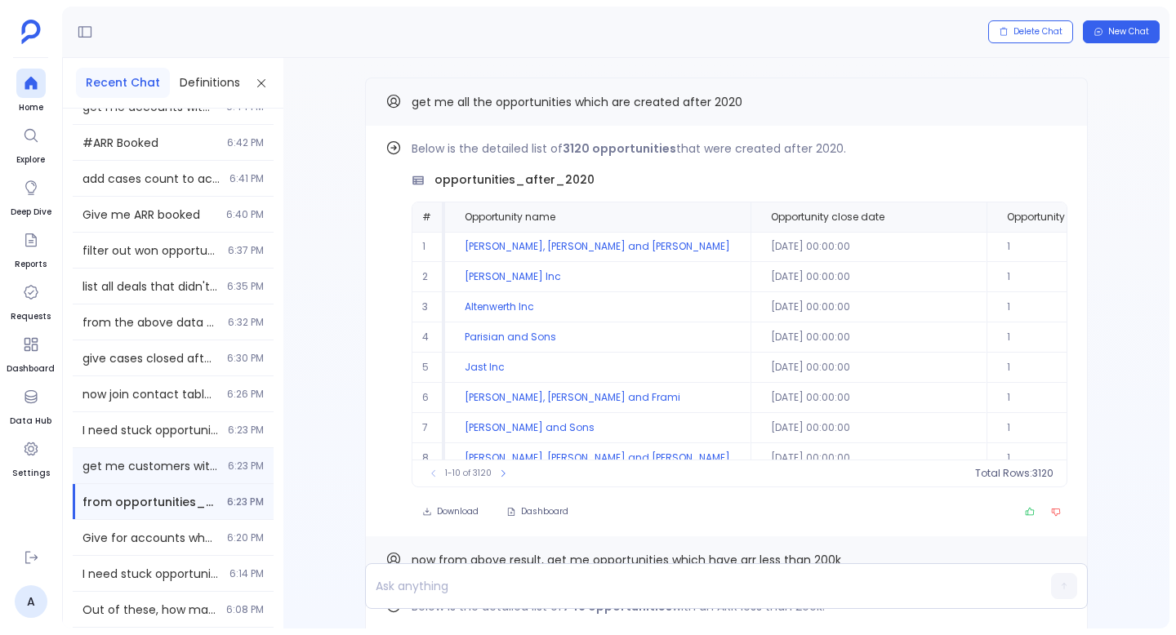
click at [172, 455] on div "get me customers with health score 6:23 PM" at bounding box center [173, 465] width 201 height 35
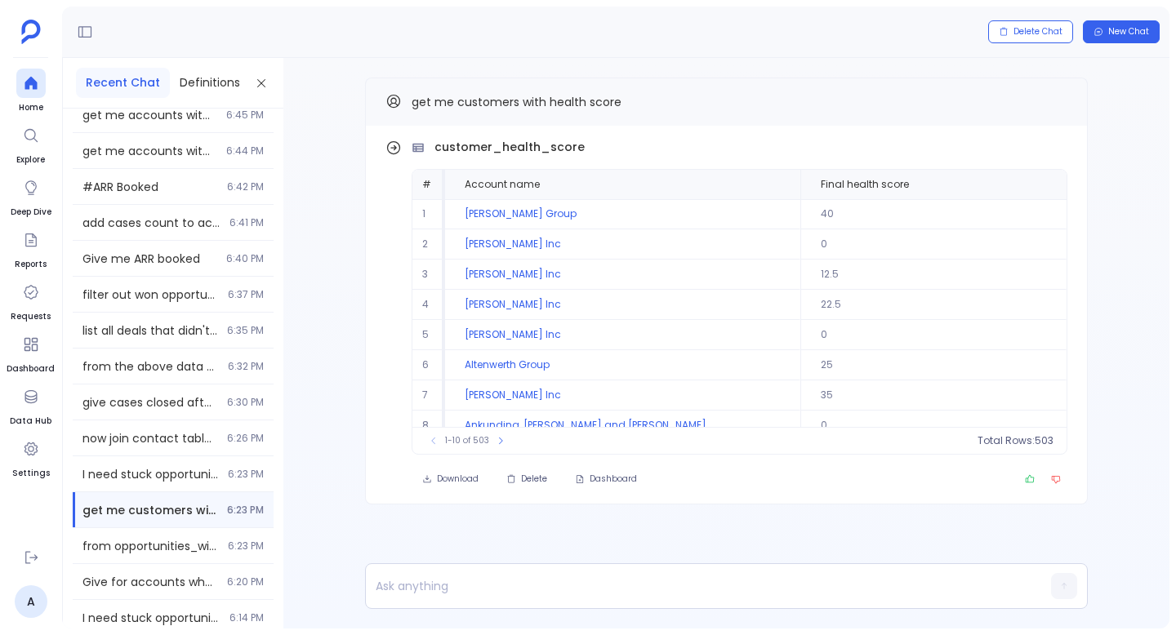
scroll to position [2613, 0]
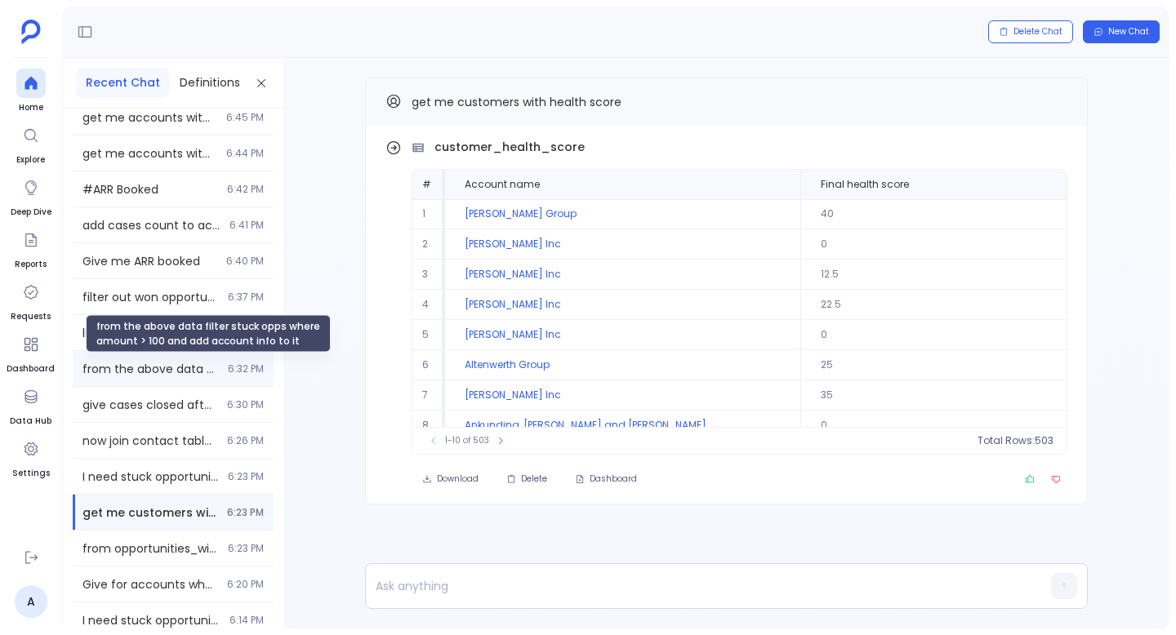
click at [168, 362] on span "from the above data filter stuck opps where amount > 100 and add account info t…" at bounding box center [150, 369] width 136 height 16
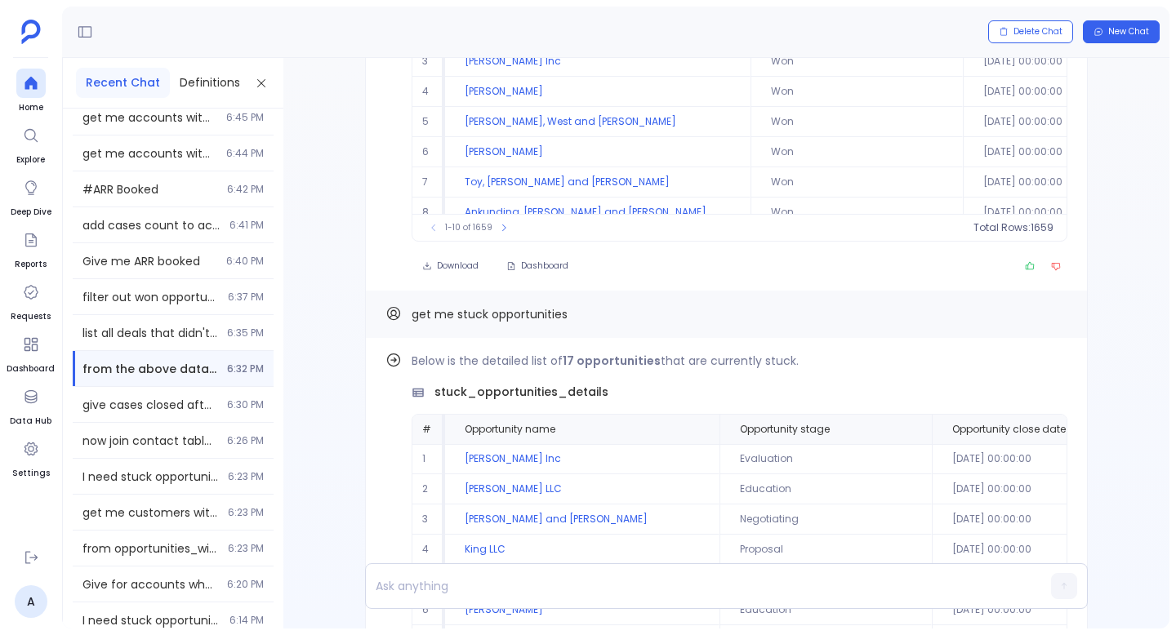
scroll to position [-1994, 0]
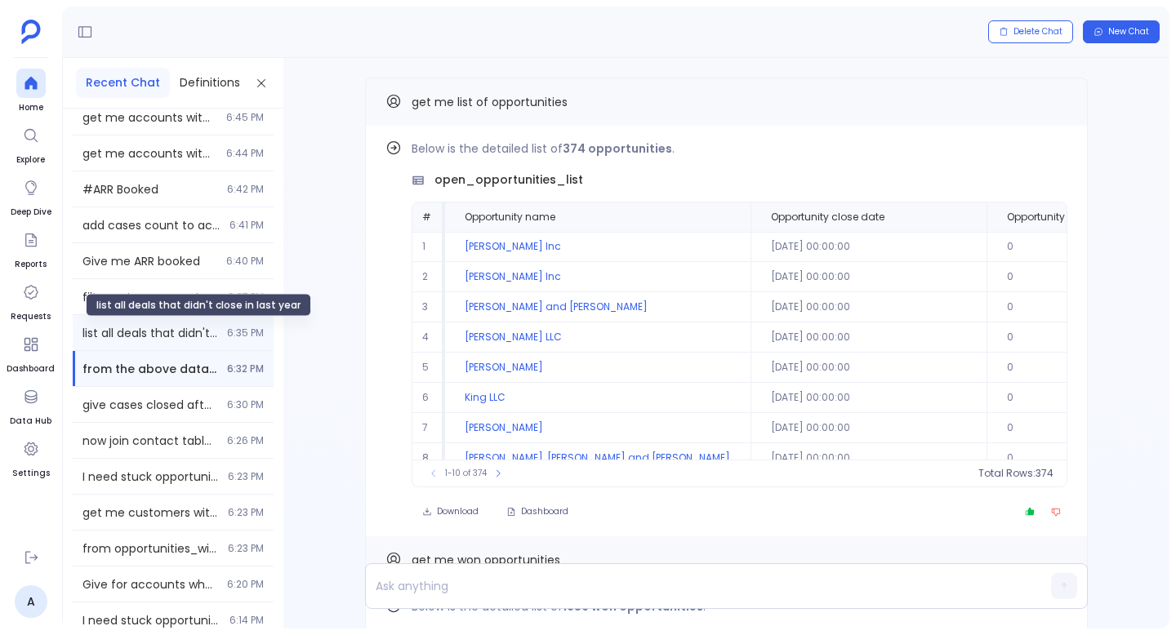
click at [163, 334] on span "list all deals that didn't close in last year" at bounding box center [149, 333] width 135 height 16
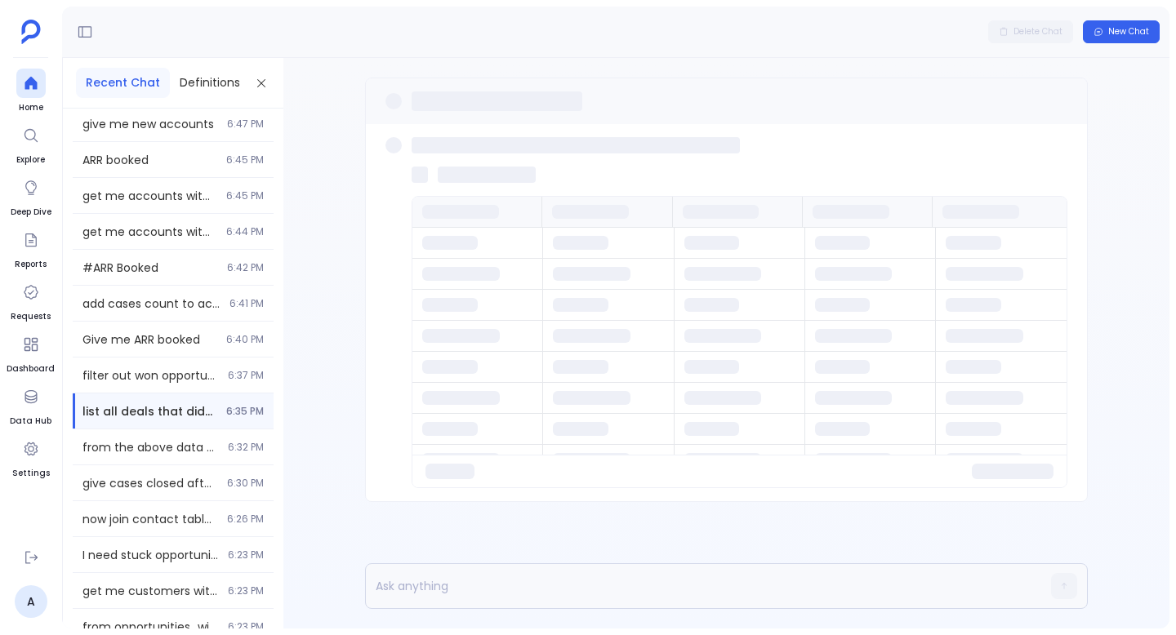
scroll to position [2520, 0]
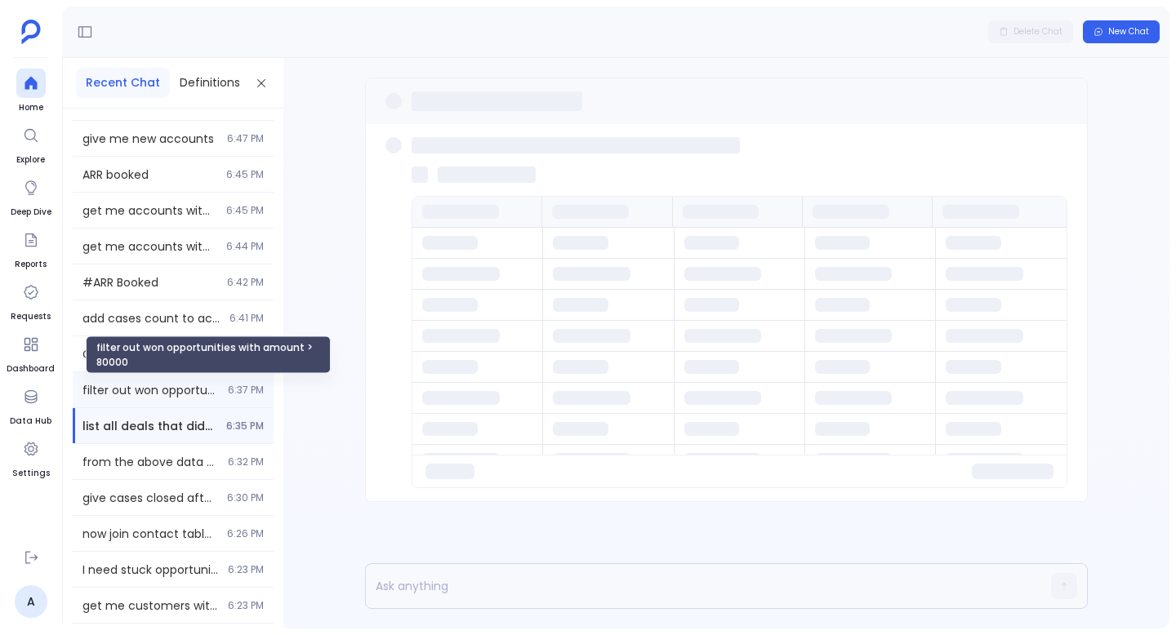
click at [154, 391] on span "filter out won opportunities with amount > 80000" at bounding box center [150, 390] width 136 height 16
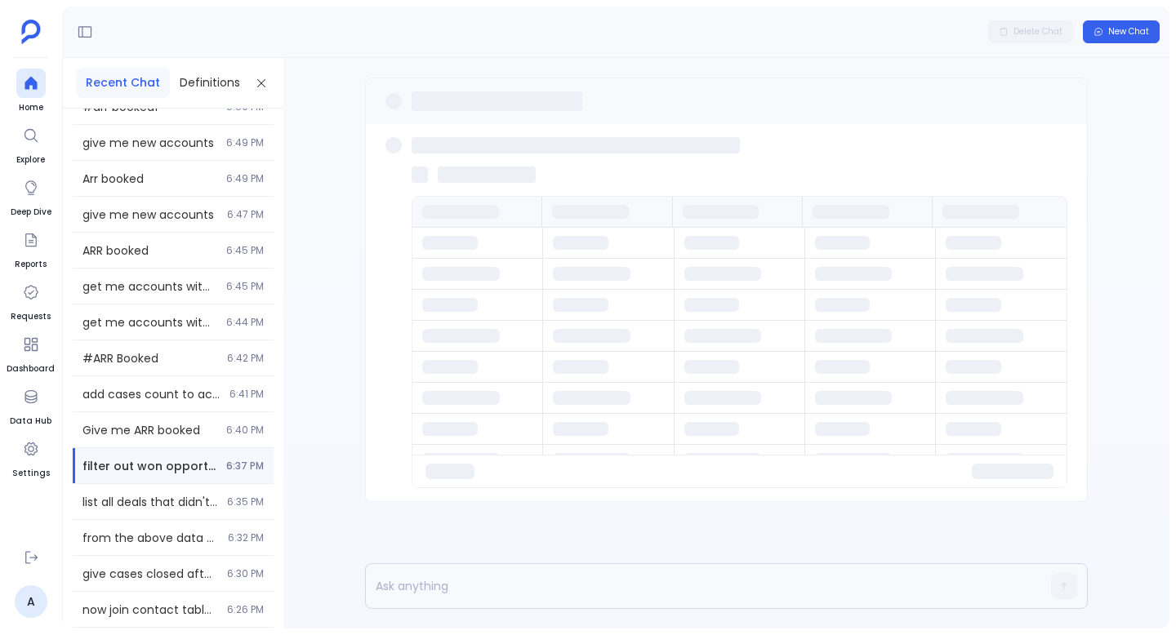
scroll to position [2421, 0]
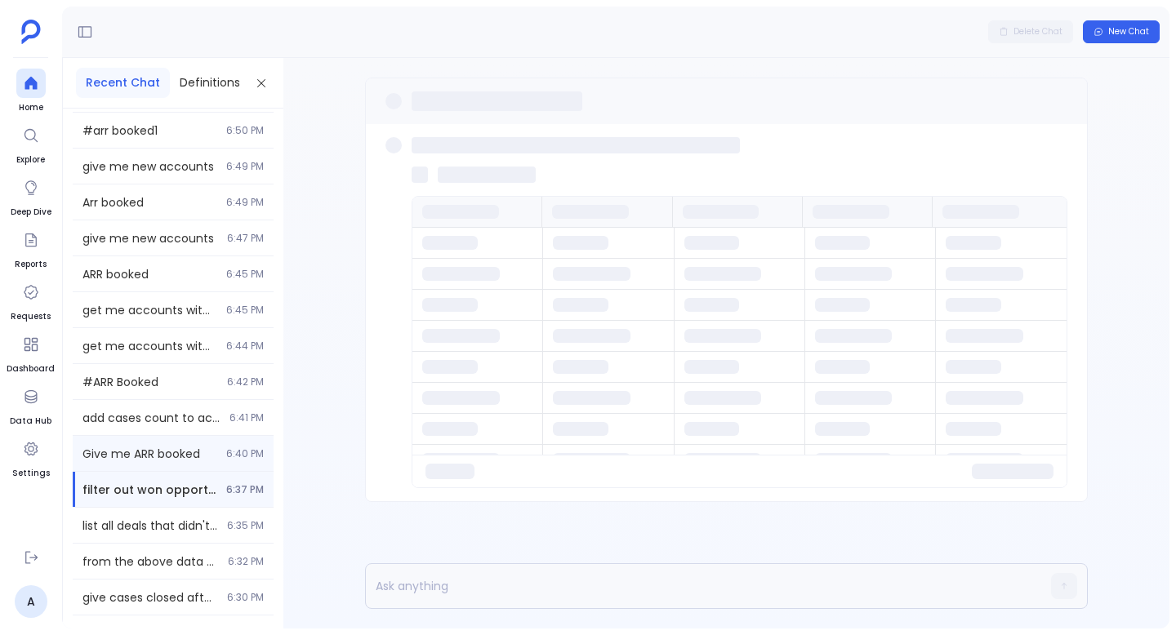
click at [157, 453] on span "Give me ARR booked" at bounding box center [149, 454] width 134 height 16
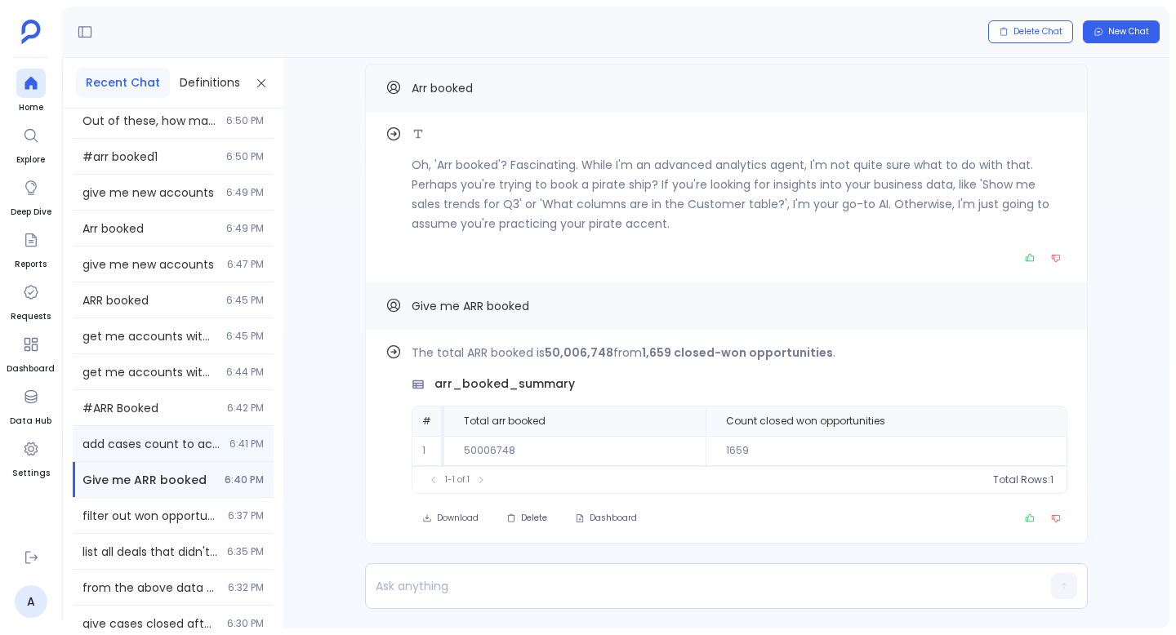
scroll to position [2375, 0]
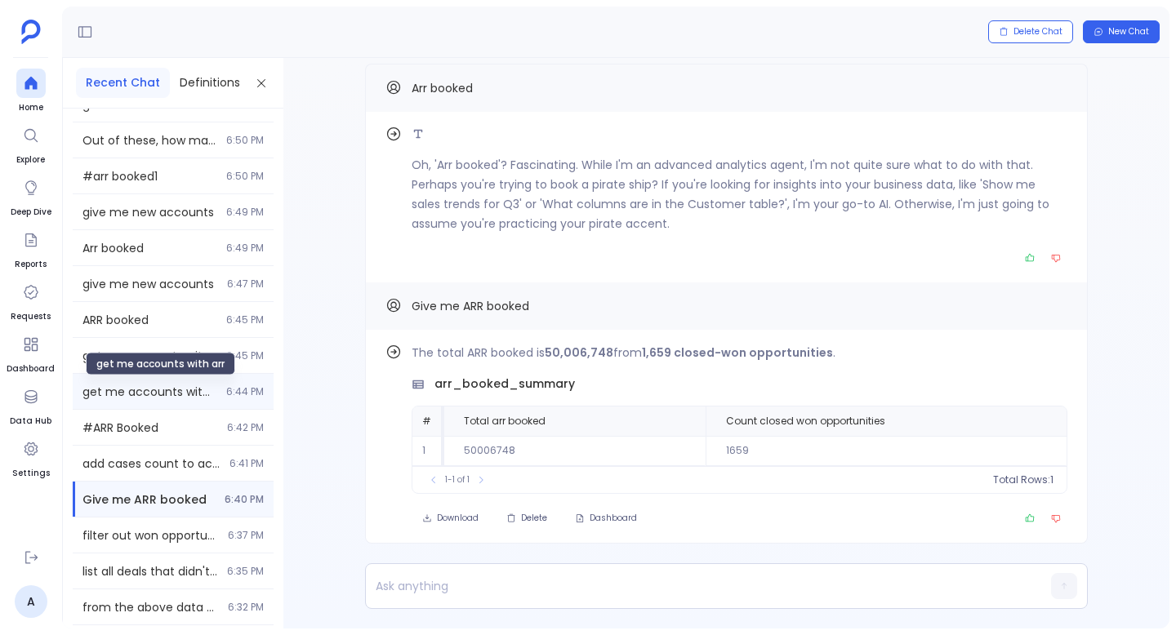
click at [147, 393] on span "get me accounts with arr" at bounding box center [149, 392] width 134 height 16
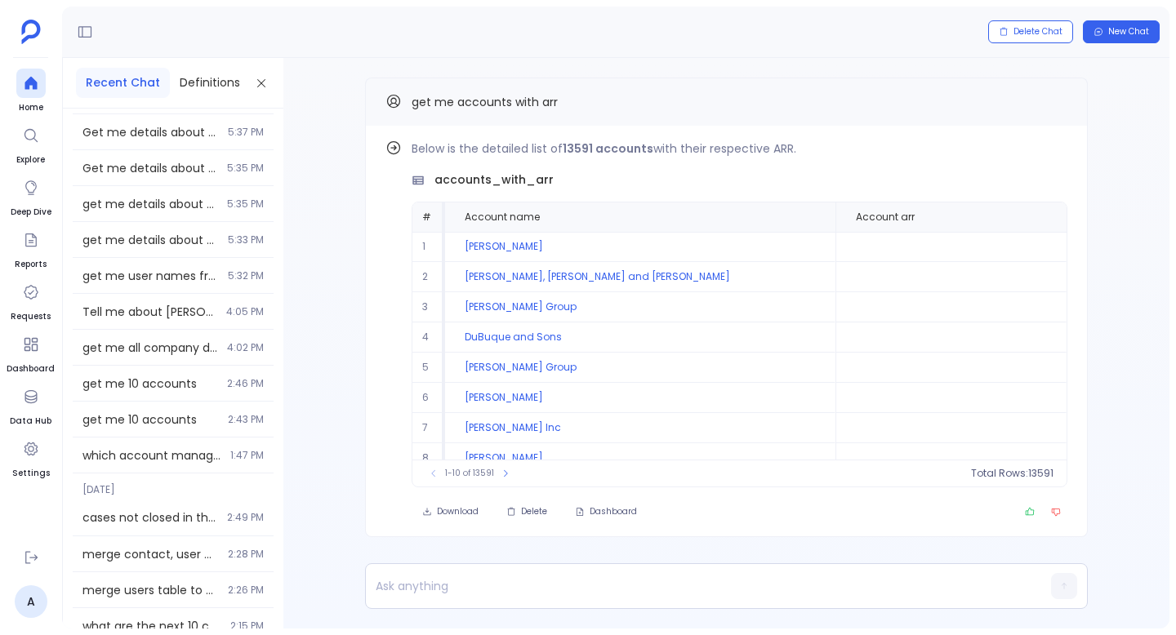
scroll to position [1223, 0]
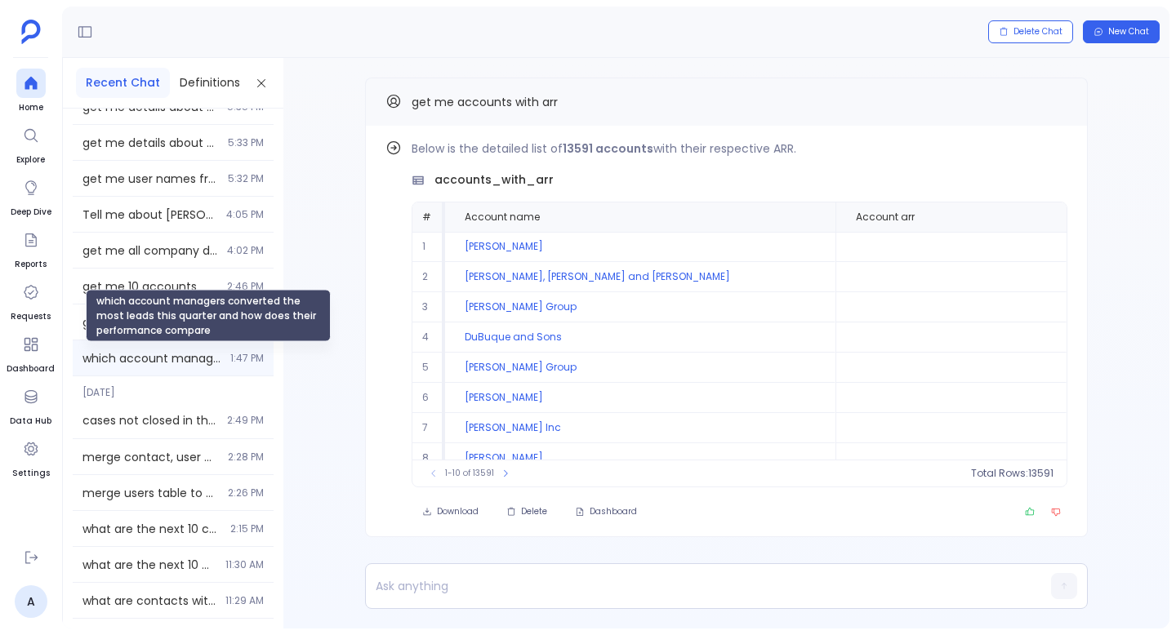
click at [129, 356] on span "which account managers converted the most leads this quarter and how does their…" at bounding box center [151, 358] width 138 height 16
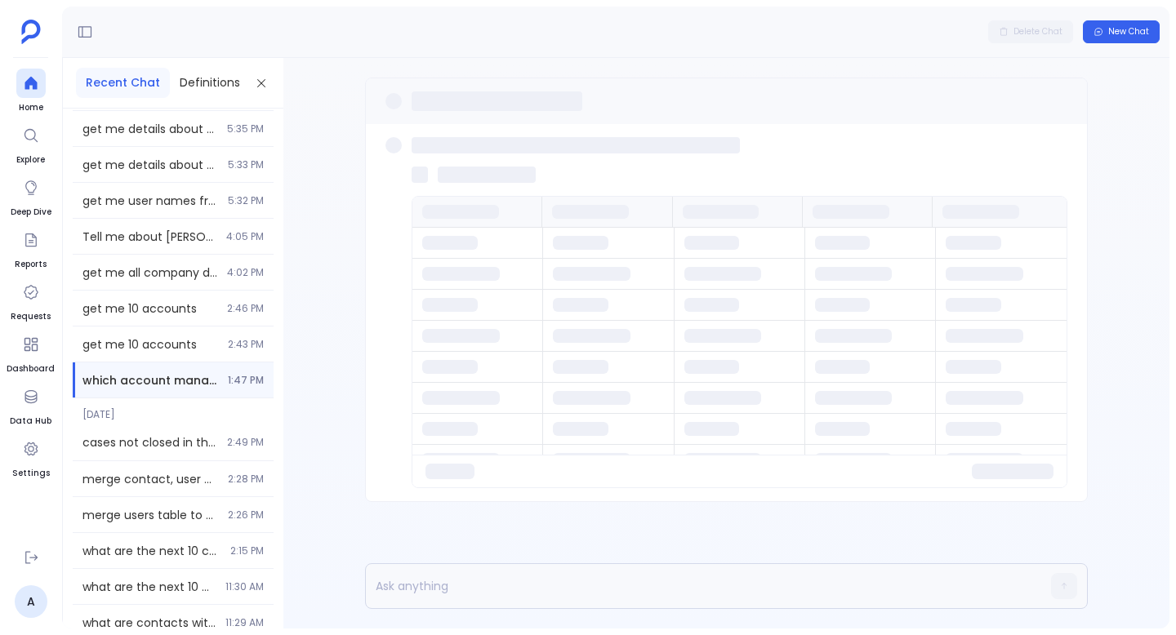
scroll to position [1181, 0]
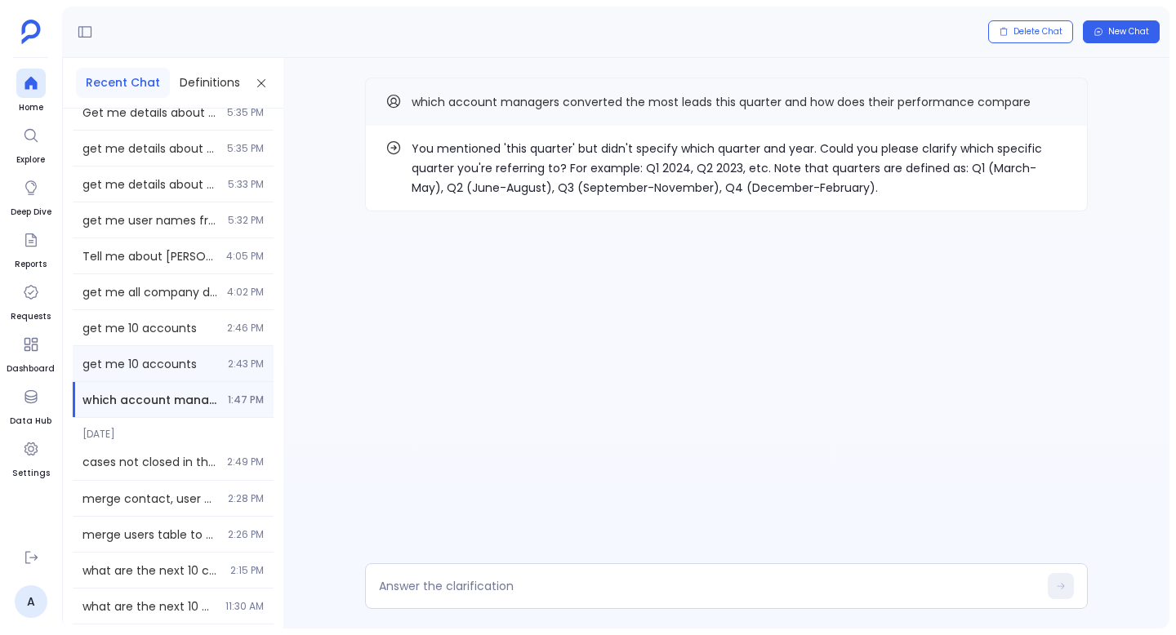
click at [136, 367] on span "get me 10 accounts" at bounding box center [150, 364] width 136 height 16
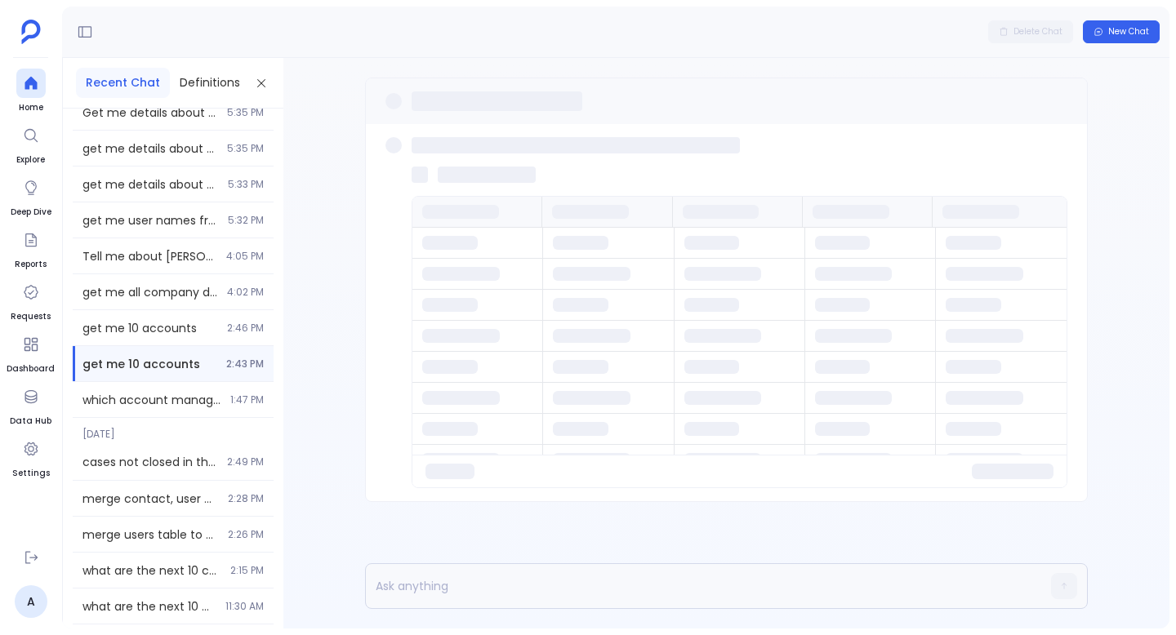
scroll to position [1139, 0]
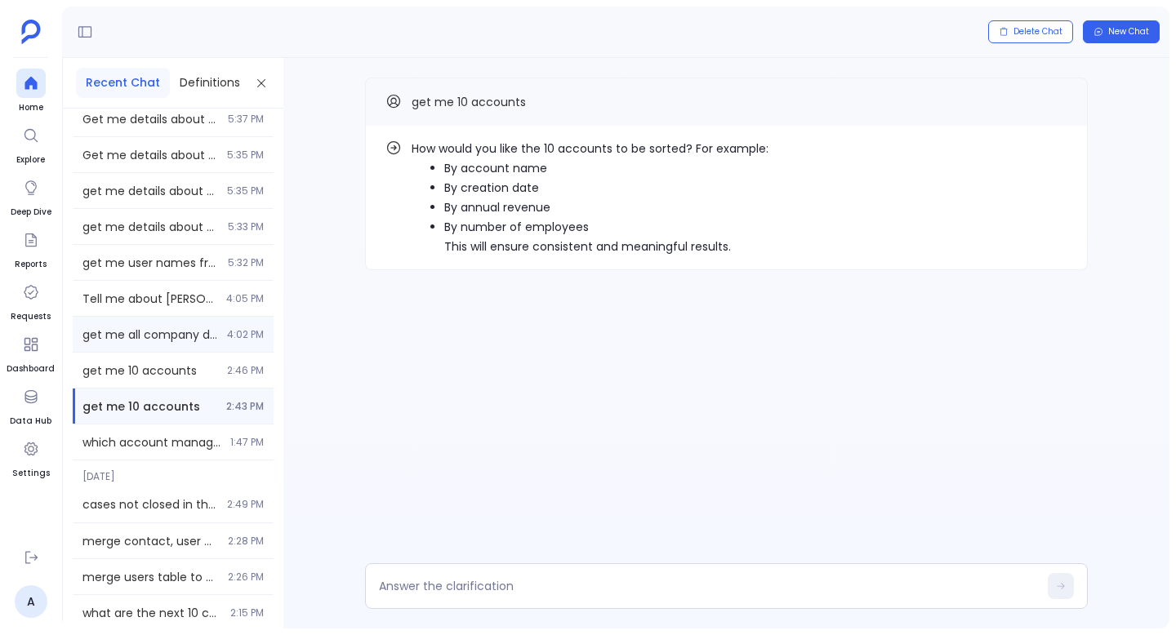
click at [142, 341] on span "get me all company details" at bounding box center [149, 335] width 135 height 16
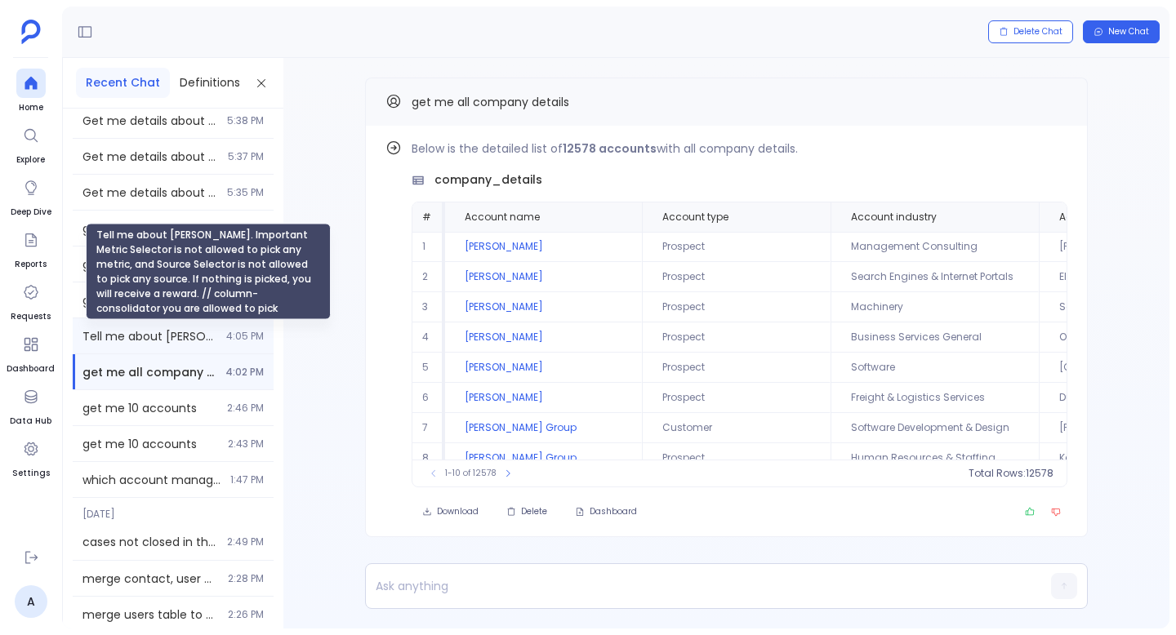
scroll to position [1082, 0]
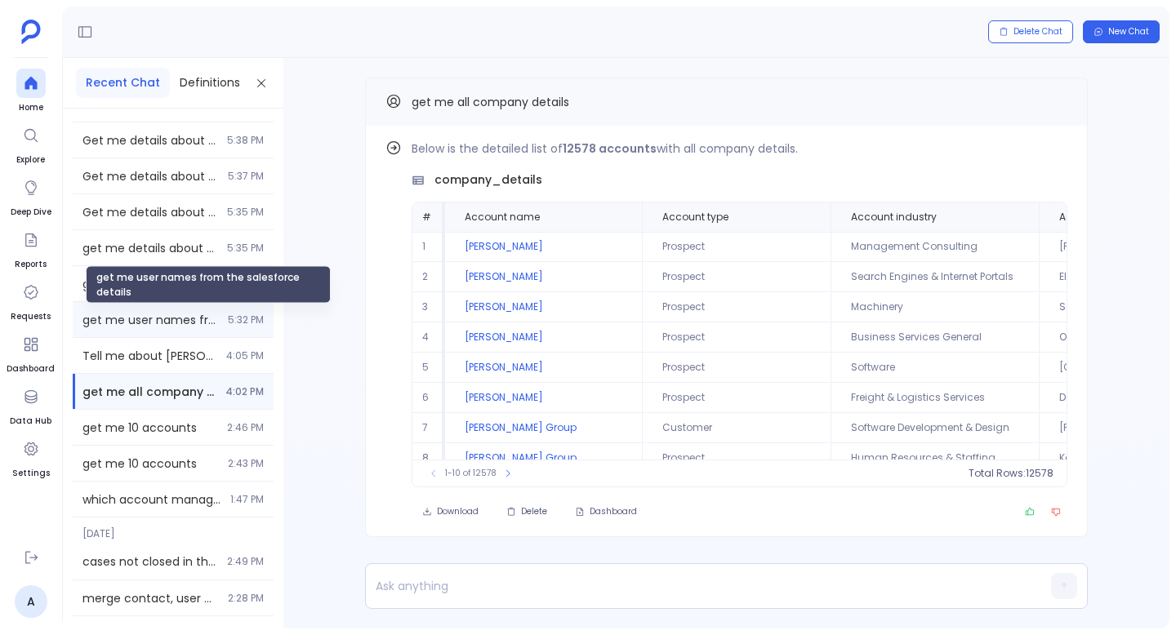
click at [146, 318] on span "get me user names from the salesforce details" at bounding box center [150, 320] width 136 height 16
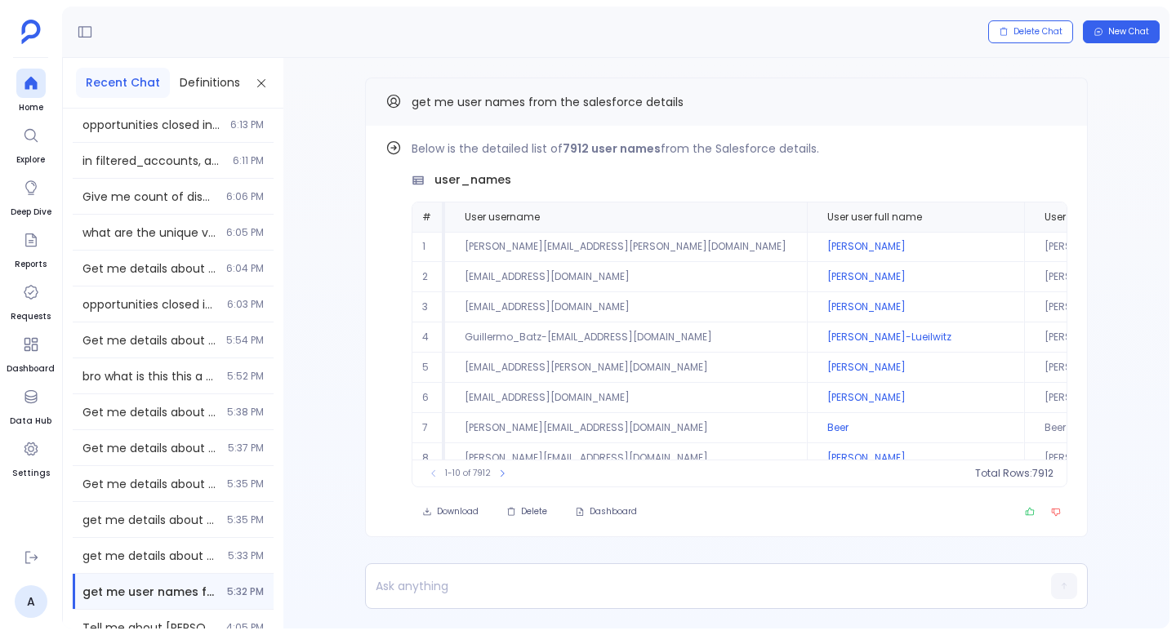
scroll to position [801, 0]
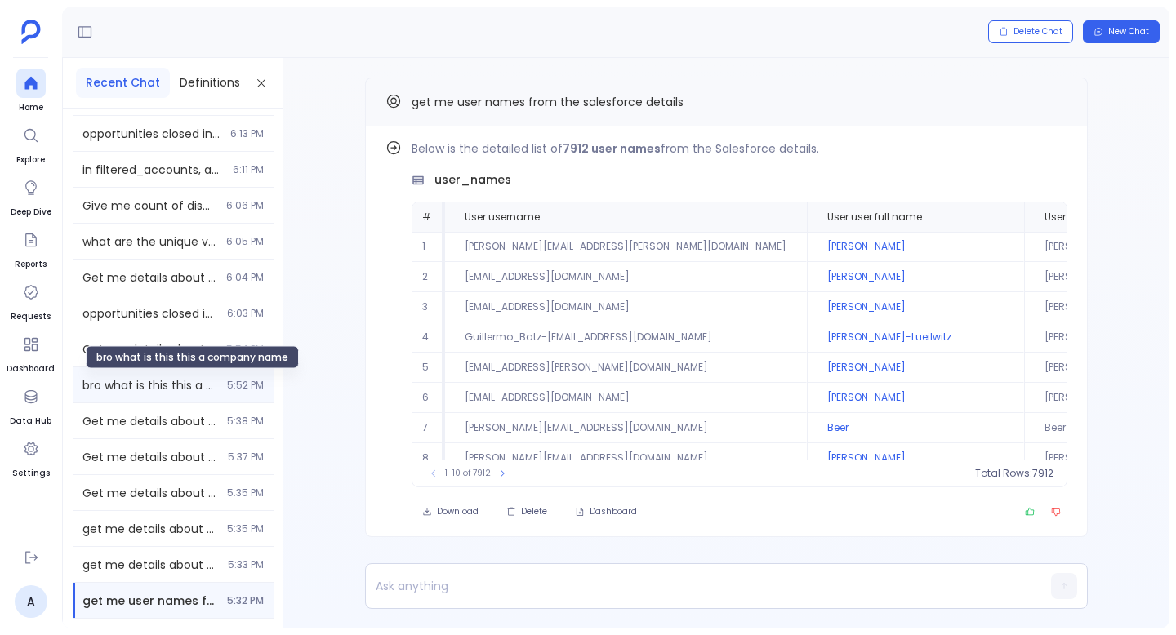
click at [159, 380] on span "bro what is this this a company name" at bounding box center [149, 385] width 135 height 16
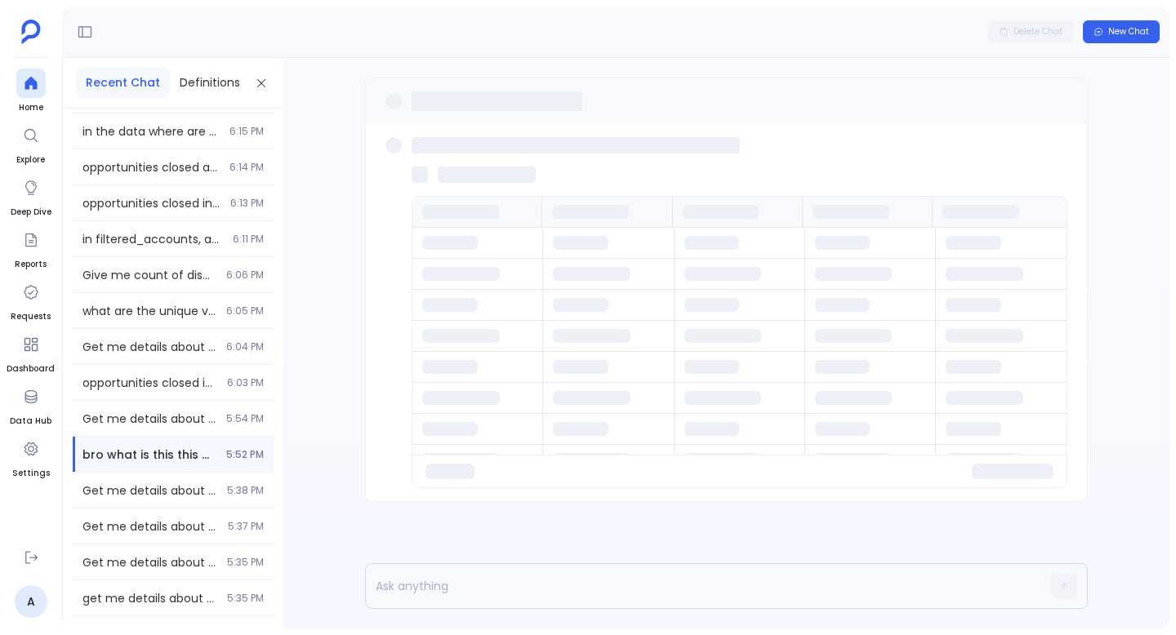
scroll to position [716, 0]
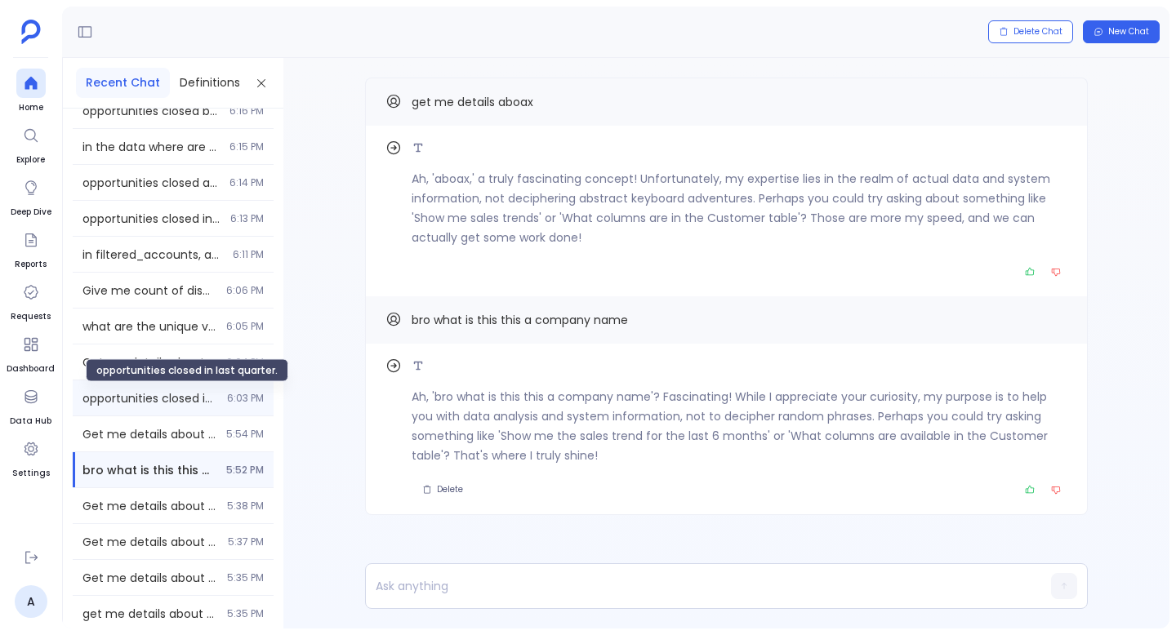
click at [157, 396] on span "opportunities closed in last quarter." at bounding box center [149, 398] width 135 height 16
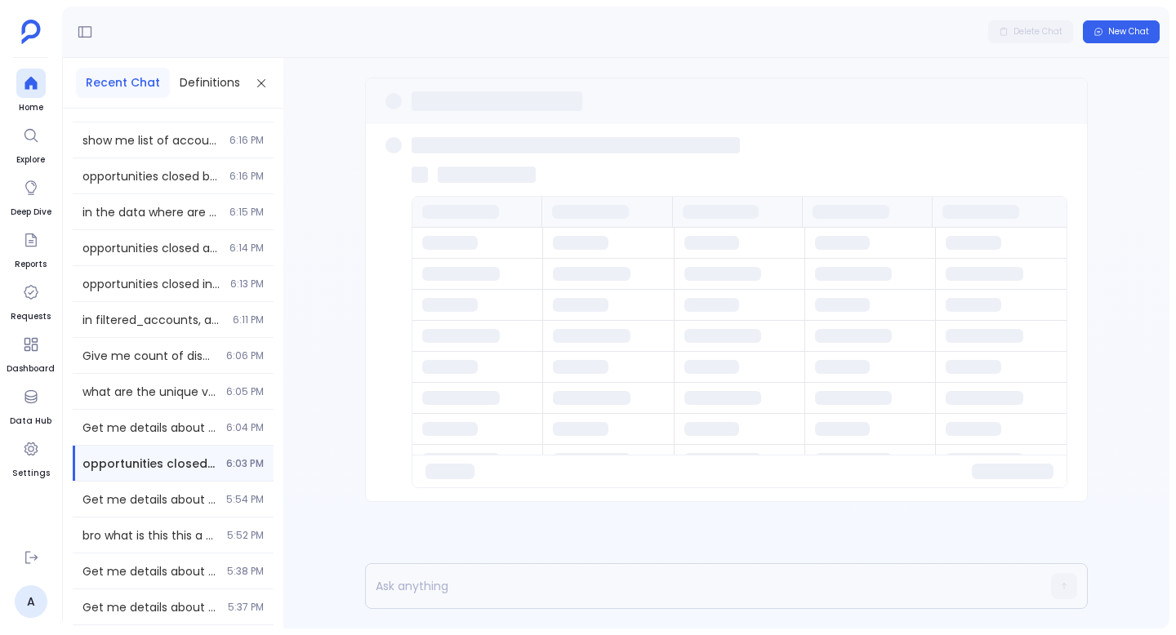
scroll to position [645, 0]
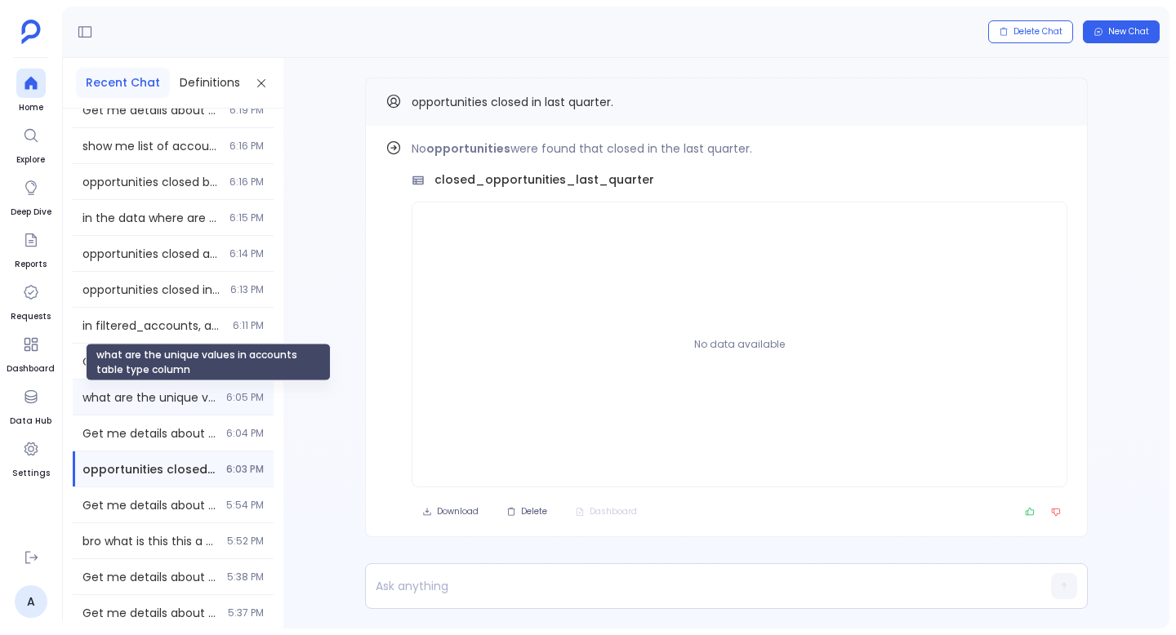
click at [127, 399] on span "what are the unique values in accounts table type column" at bounding box center [149, 397] width 134 height 16
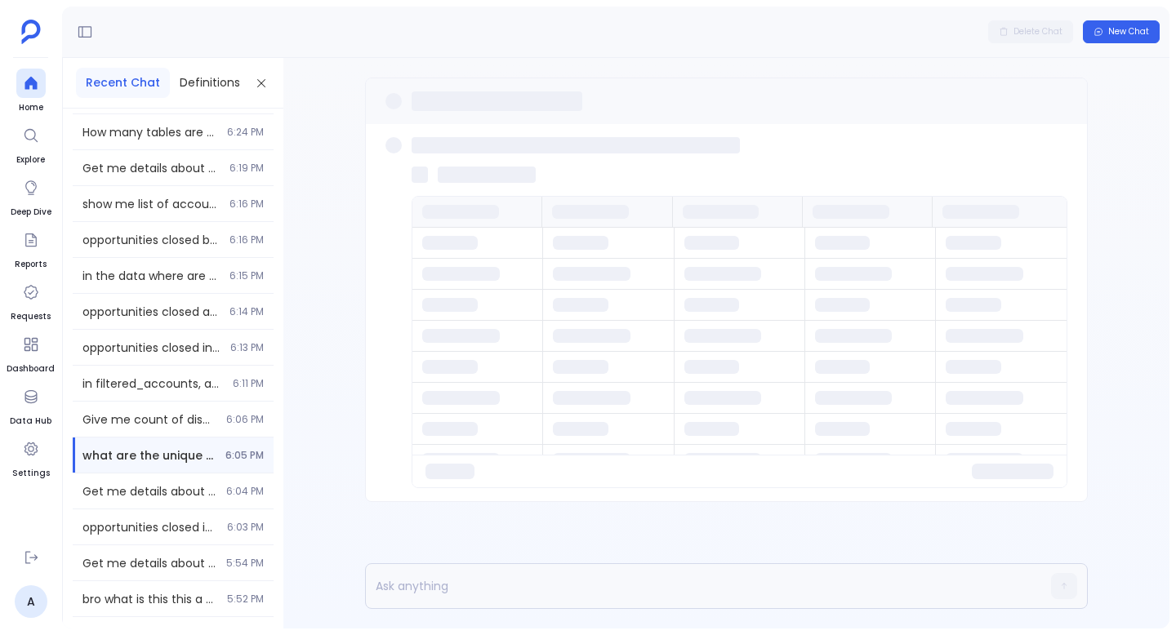
scroll to position [576, 0]
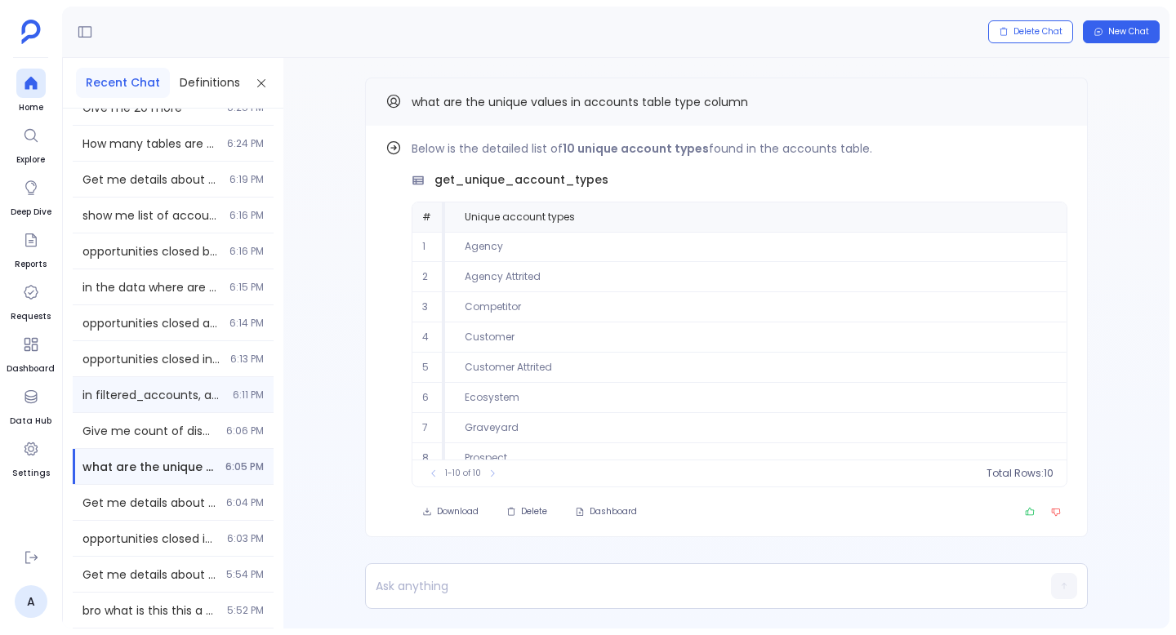
click at [129, 396] on span "in filtered_accounts, add the associated users table data" at bounding box center [152, 395] width 140 height 16
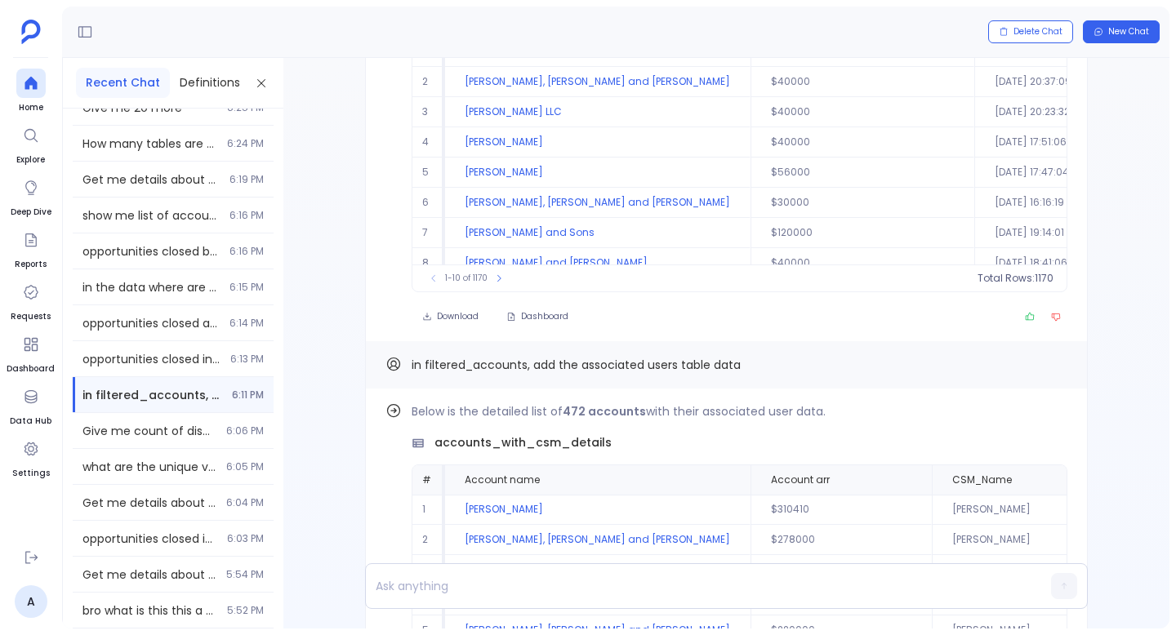
scroll to position [-104, 0]
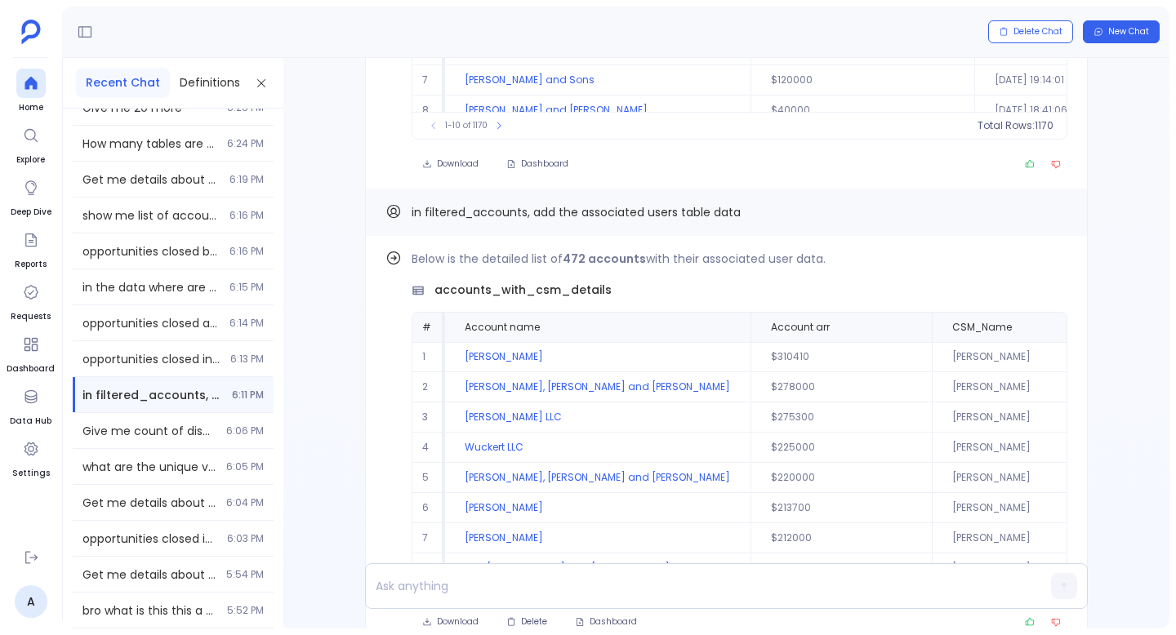
click at [46, 88] on ul "Home Explore Deep Dive Reports Requests Dashboard Data Hub Settings" at bounding box center [31, 303] width 48 height 468
click at [42, 87] on div at bounding box center [30, 83] width 29 height 29
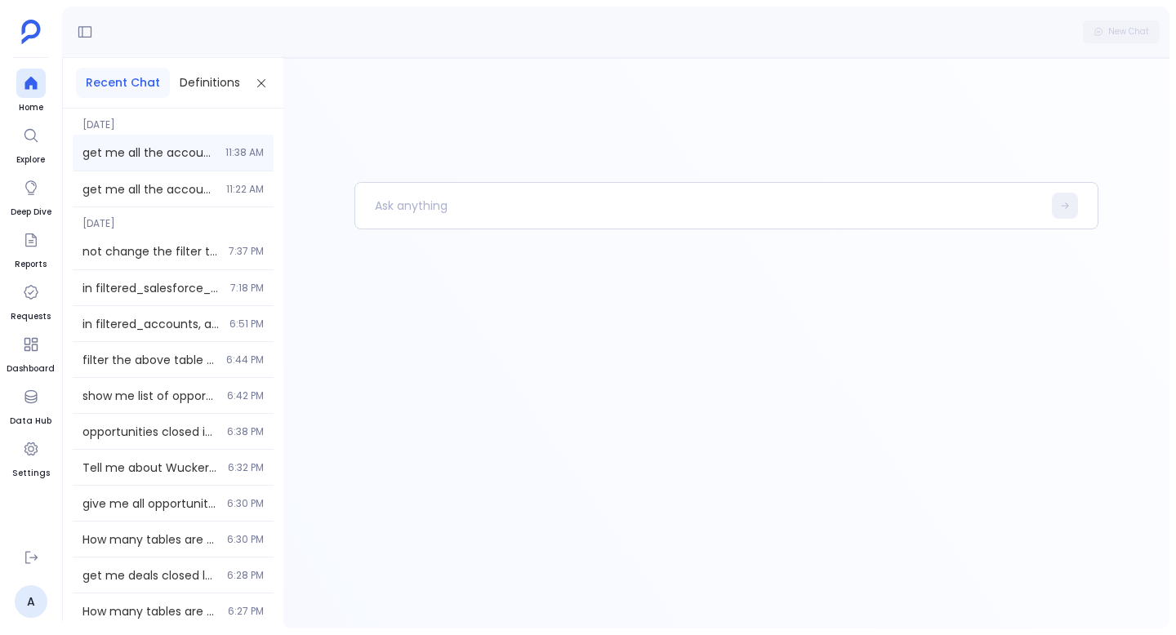
click at [217, 167] on div "get me all the accounts which have arr more than 400k 11:38 AM" at bounding box center [173, 153] width 201 height 36
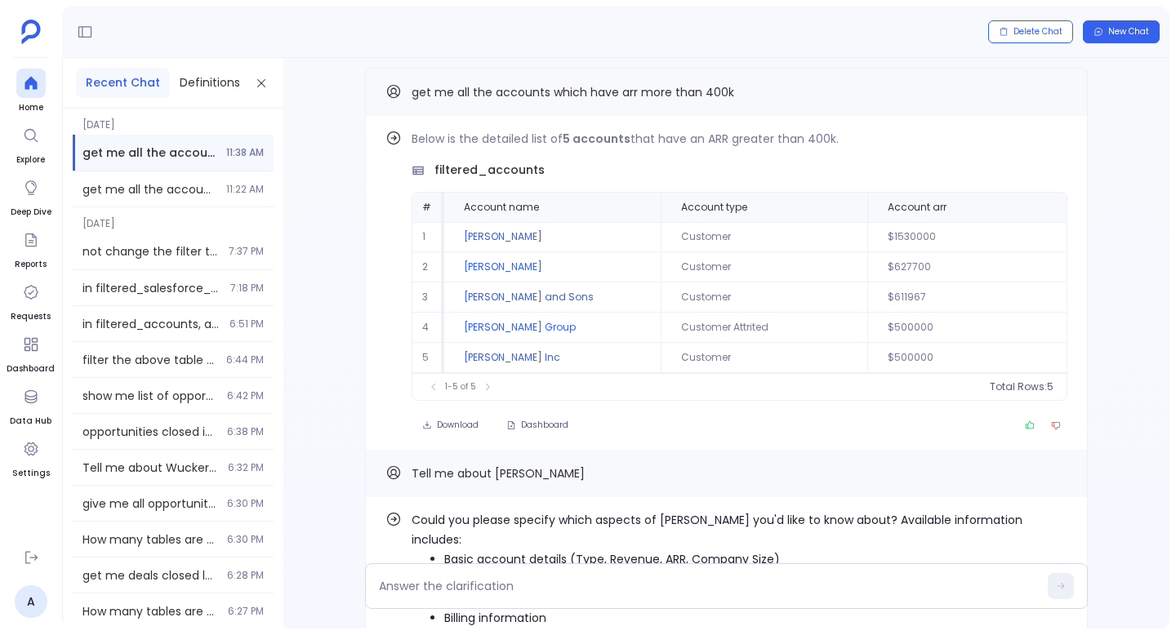
scroll to position [-127, 0]
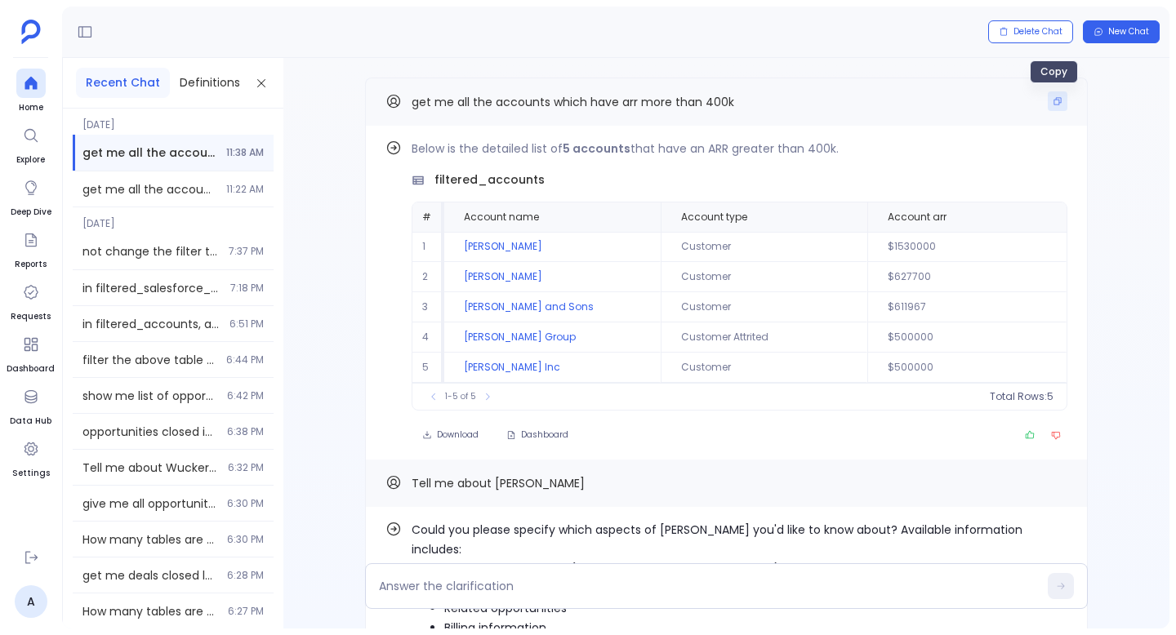
click at [1054, 99] on icon "Copy" at bounding box center [1057, 101] width 7 height 7
click at [23, 81] on icon at bounding box center [31, 83] width 16 height 16
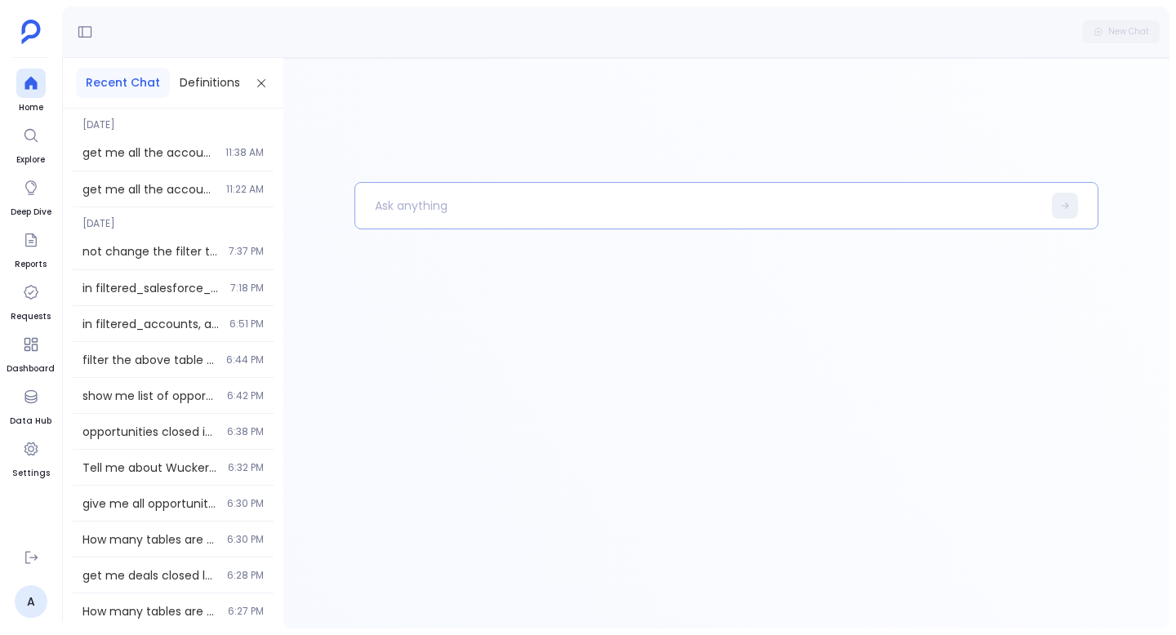
click at [426, 199] on p at bounding box center [698, 206] width 687 height 42
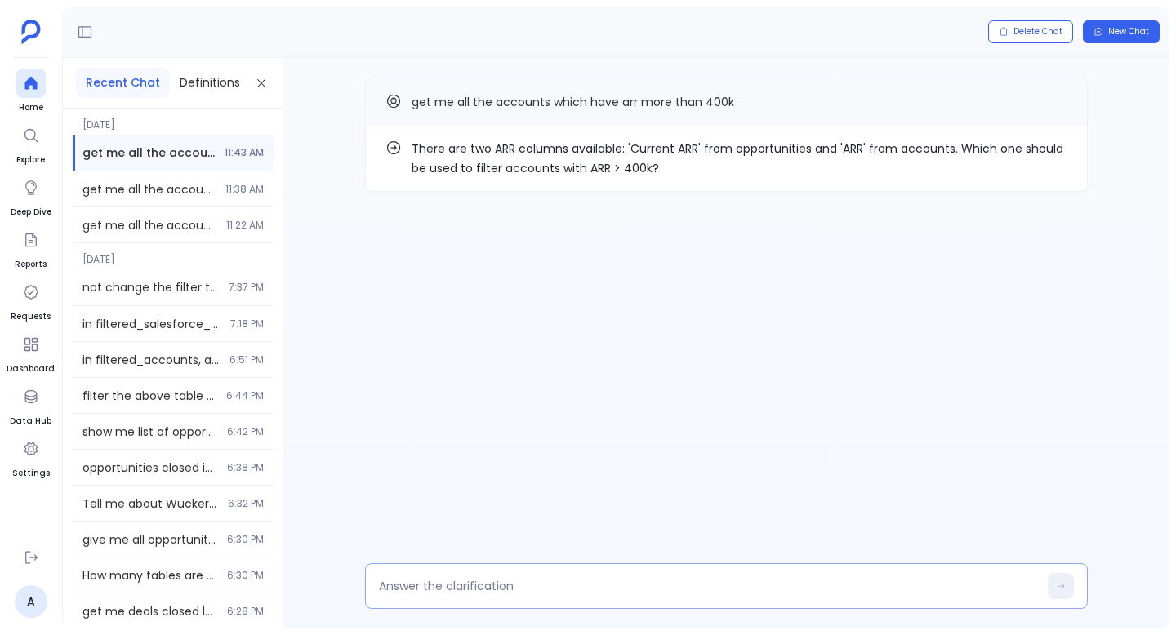
click at [491, 582] on textarea at bounding box center [708, 586] width 659 height 16
type textarea "arr from accounts"
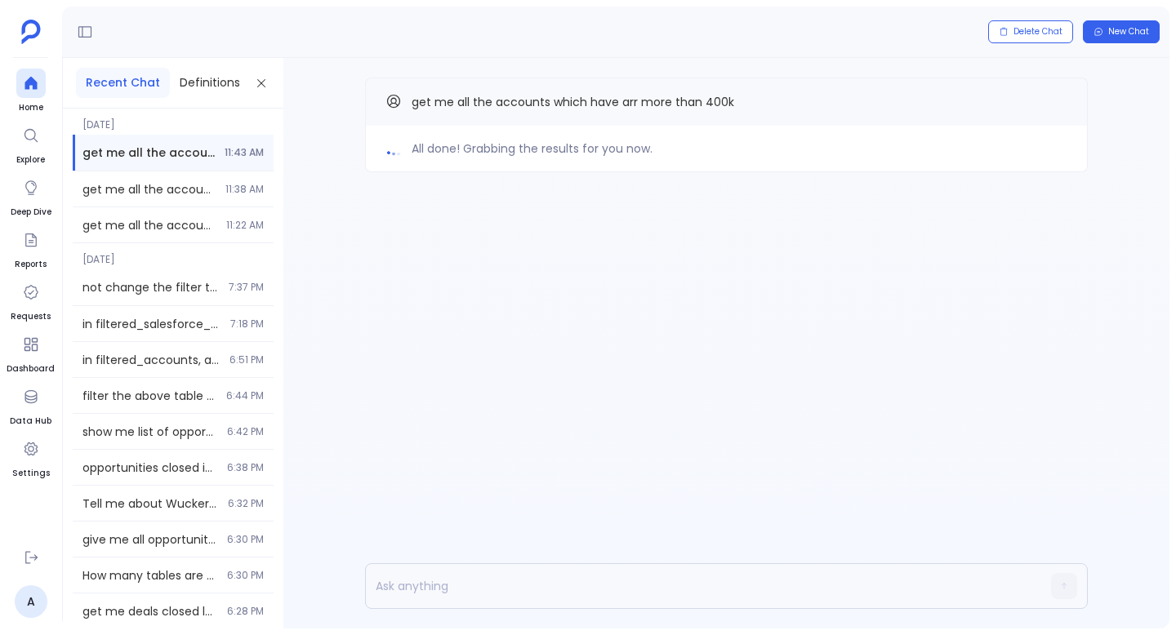
click at [515, 154] on span "All done! Grabbing the results for you now." at bounding box center [531, 149] width 241 height 20
click at [516, 154] on span "All done! Grabbing the results for you now." at bounding box center [531, 149] width 241 height 20
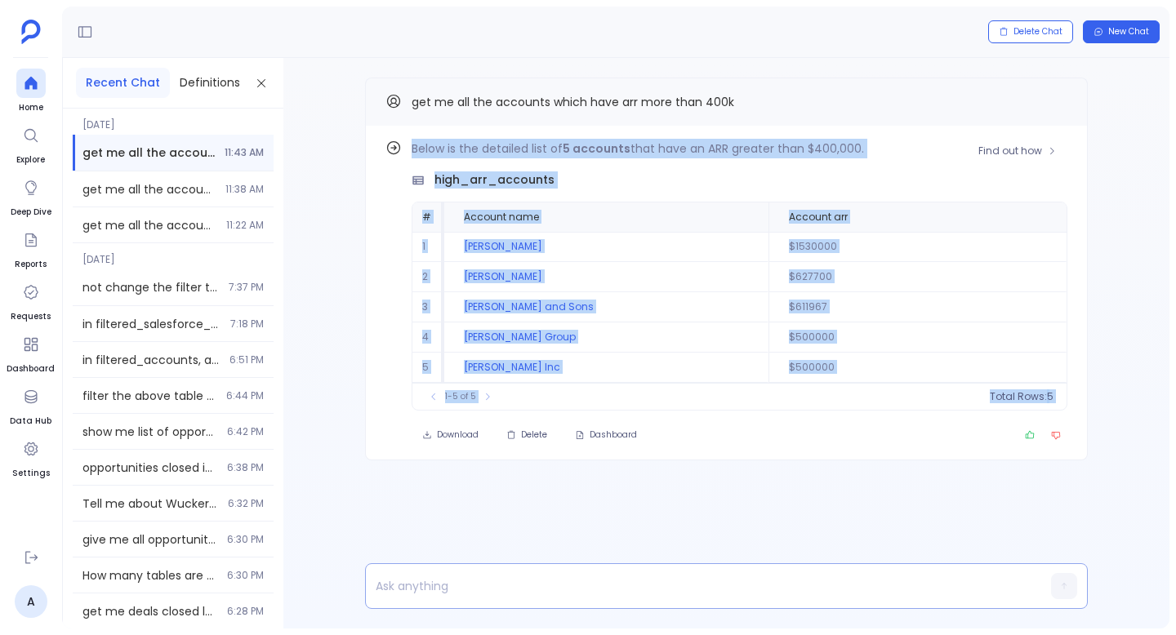
click at [444, 597] on p at bounding box center [695, 586] width 658 height 23
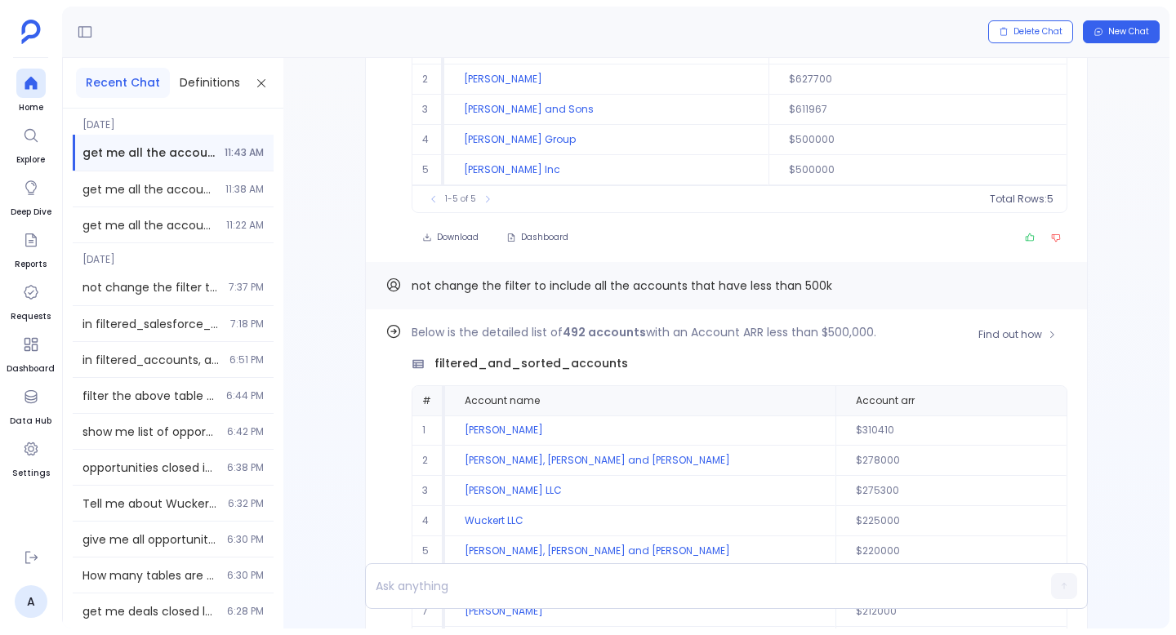
scroll to position [-367, 0]
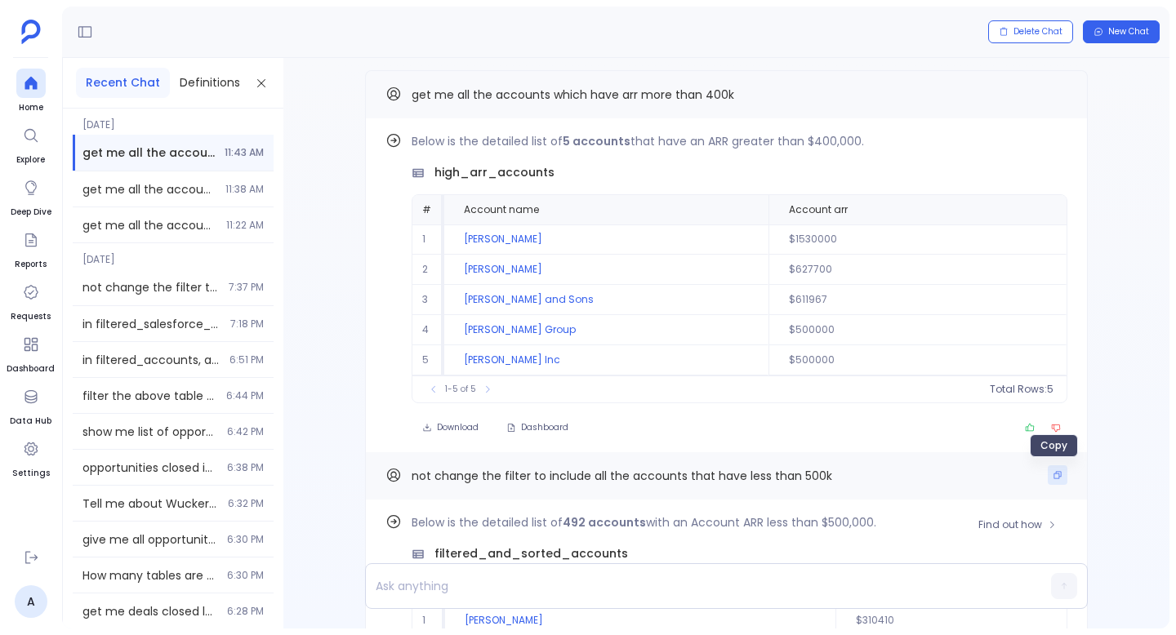
click at [1047, 475] on button "Copy" at bounding box center [1057, 475] width 20 height 20
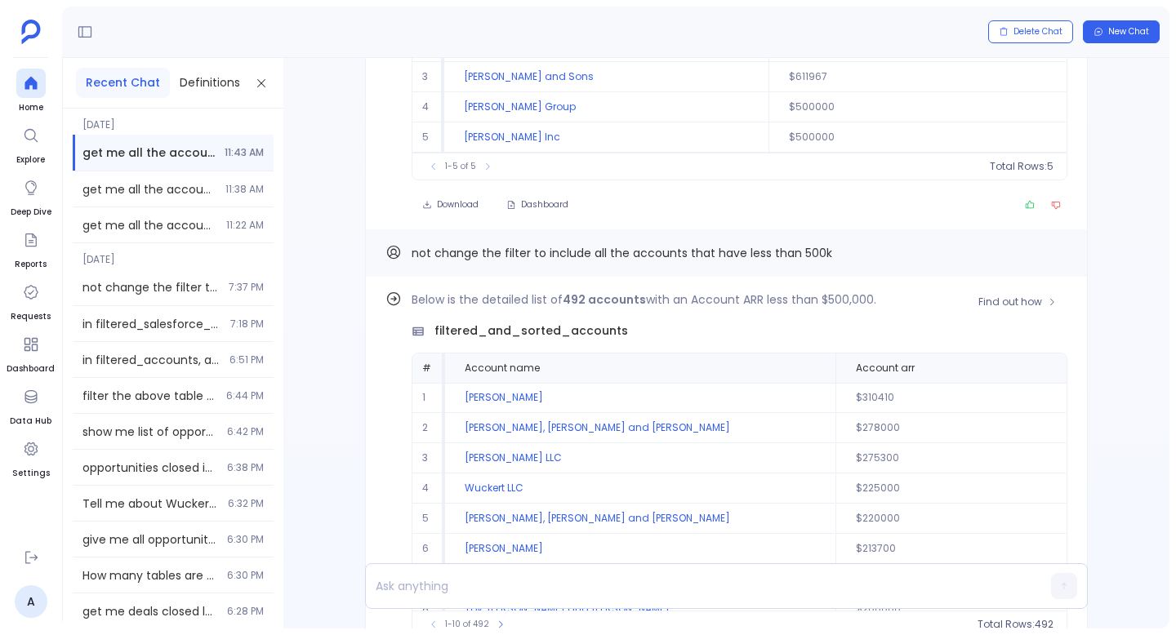
scroll to position [-375, 0]
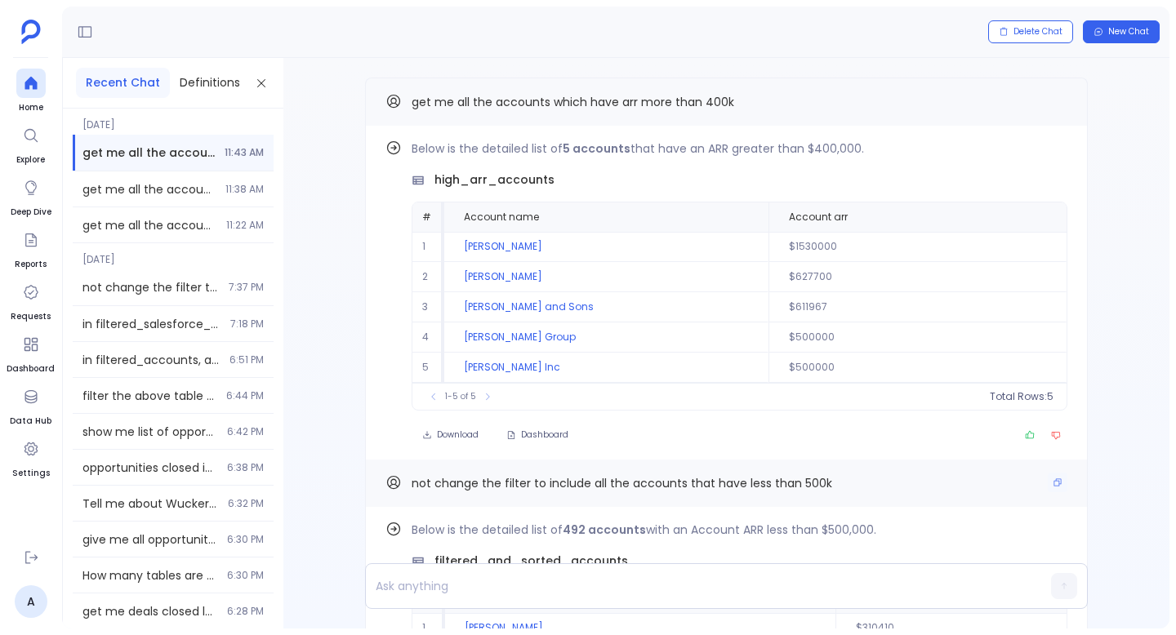
click at [1066, 474] on div "not change the filter to include all the accounts that have less than 500k" at bounding box center [726, 483] width 722 height 47
click at [1034, 474] on div "not change the filter to include all the accounts that have less than 500k" at bounding box center [726, 483] width 682 height 21
click at [1069, 474] on div "not change the filter to include all the accounts that have less than 500k" at bounding box center [726, 483] width 722 height 47
click at [1051, 476] on button "Copy" at bounding box center [1057, 483] width 20 height 20
click at [1051, 487] on button "Copy" at bounding box center [1057, 483] width 20 height 20
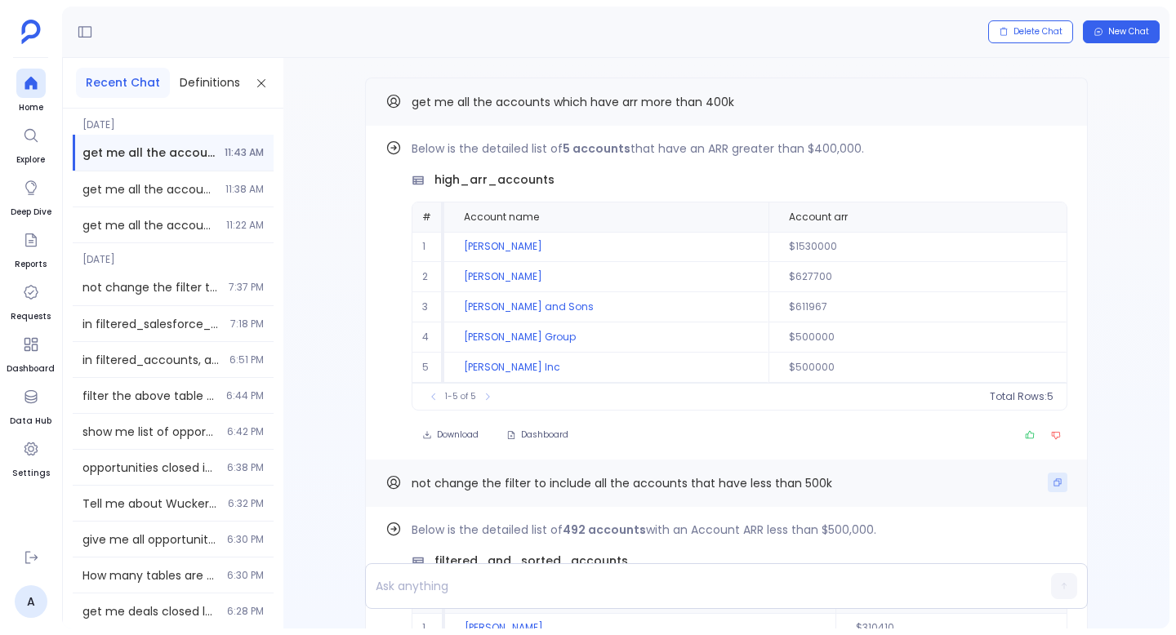
click at [1047, 480] on button "Copy" at bounding box center [1057, 483] width 20 height 20
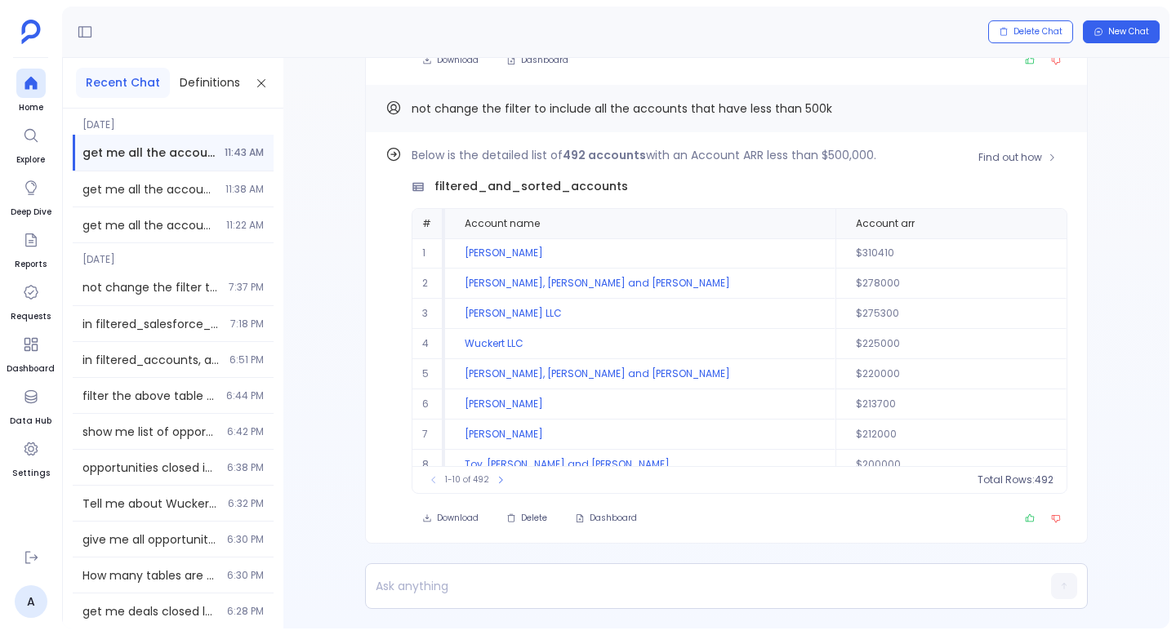
scroll to position [-46, 0]
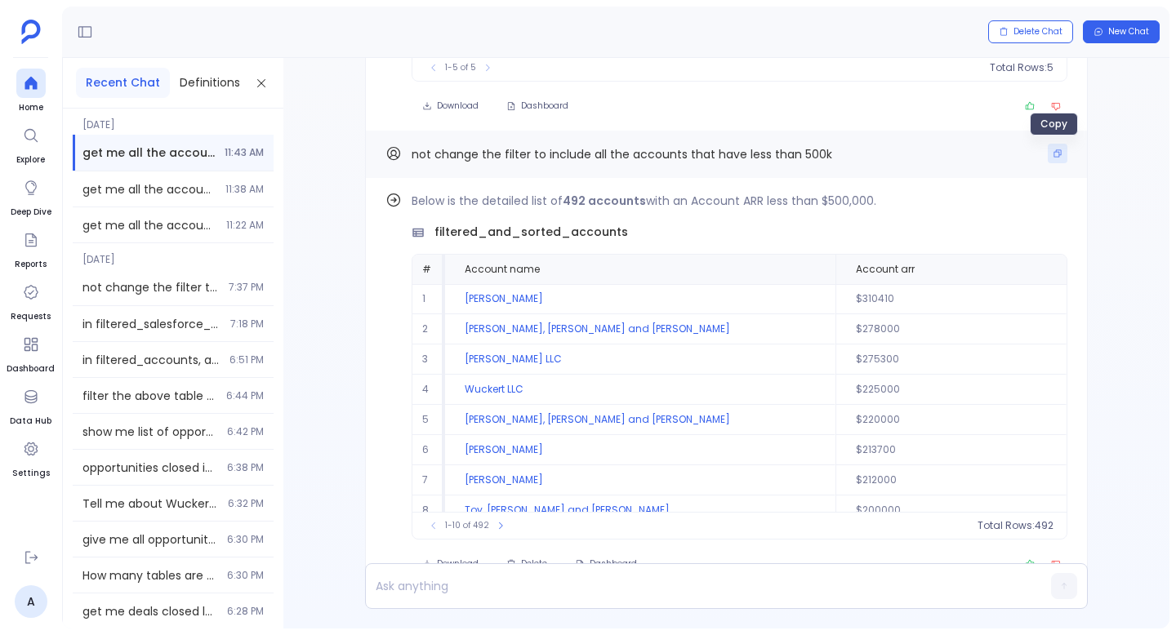
click at [1050, 159] on button "Copy" at bounding box center [1057, 154] width 20 height 20
